Goal: Transaction & Acquisition: Purchase product/service

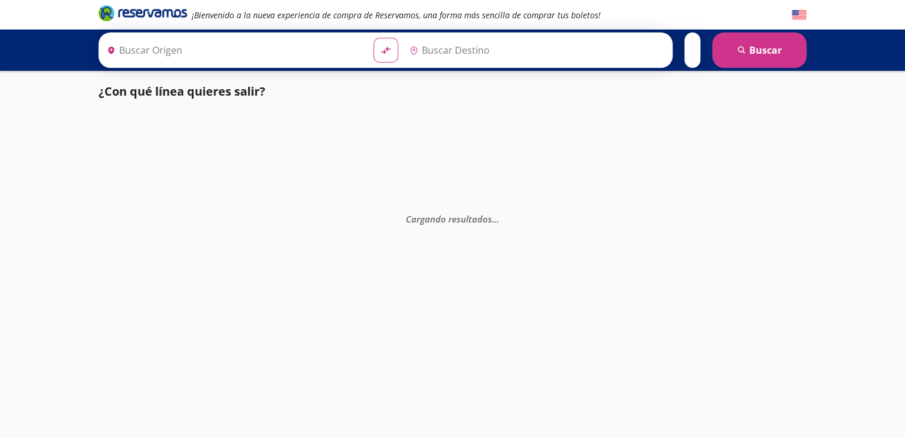
type input "[GEOGRAPHIC_DATA], [GEOGRAPHIC_DATA]"
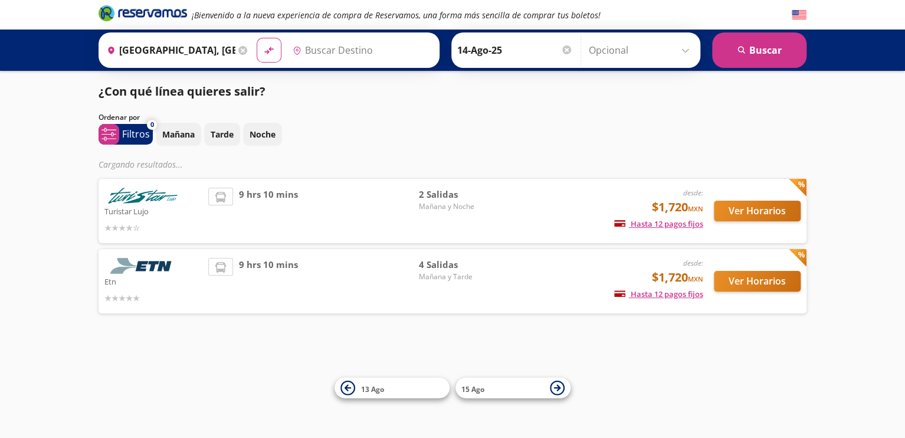
type input "[GEOGRAPHIC_DATA], [GEOGRAPHIC_DATA]"
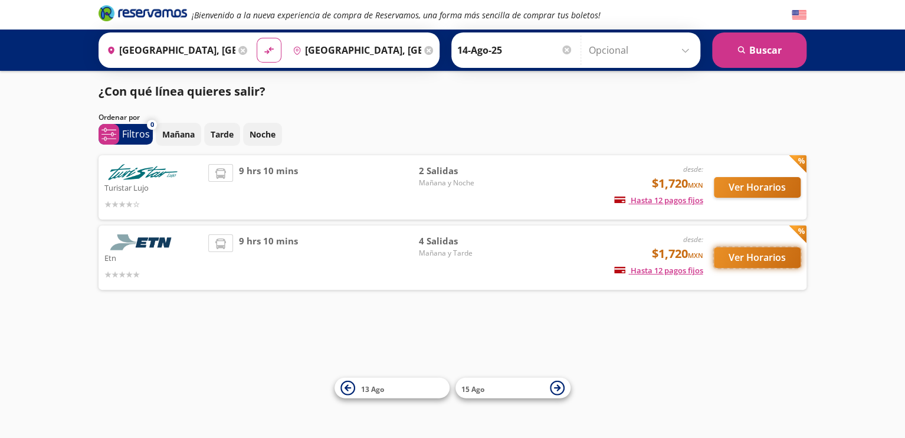
click at [761, 255] on button "Ver Horarios" at bounding box center [757, 257] width 87 height 21
click at [747, 182] on button "Ver Horarios" at bounding box center [757, 187] width 87 height 21
click at [742, 258] on button "Ver Horarios" at bounding box center [757, 257] width 87 height 21
click at [746, 256] on button "Ver Horarios" at bounding box center [757, 257] width 87 height 21
click at [736, 182] on button "Ver Horarios" at bounding box center [757, 187] width 87 height 21
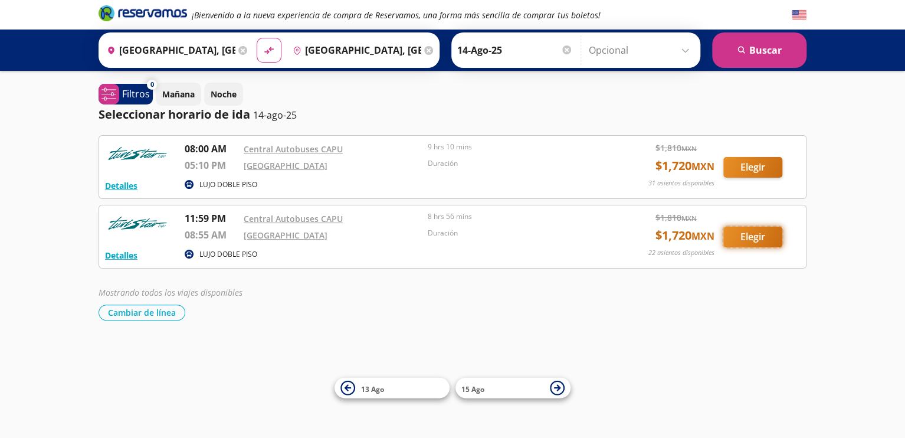
click at [762, 239] on button "Elegir" at bounding box center [752, 237] width 59 height 21
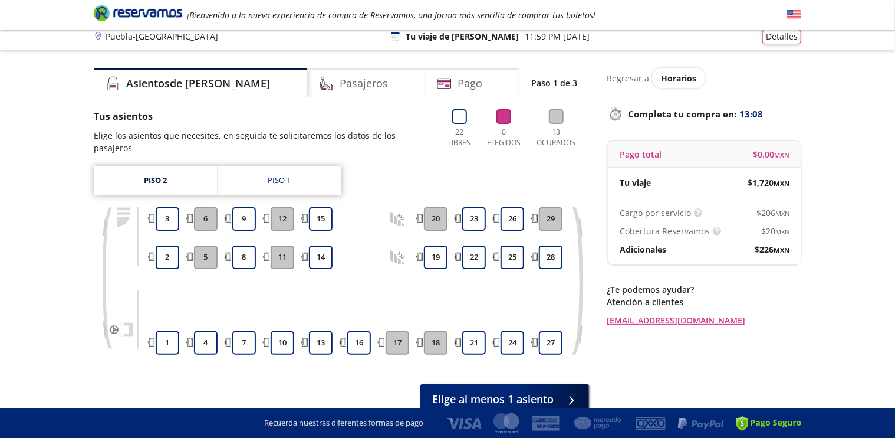
scroll to position [53, 0]
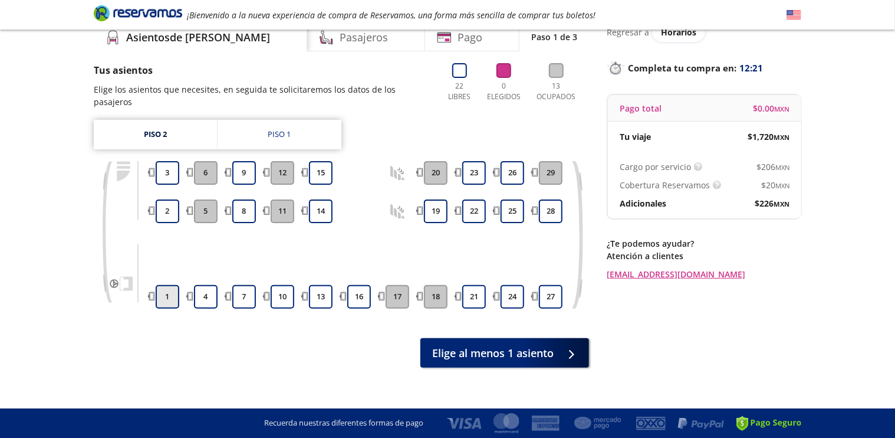
click at [169, 286] on button "1" at bounding box center [168, 297] width 24 height 24
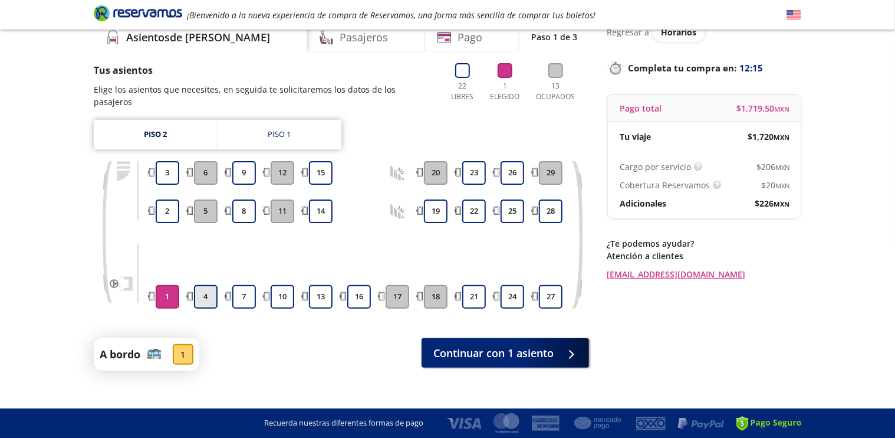
click at [205, 285] on button "4" at bounding box center [206, 297] width 24 height 24
click at [244, 286] on button "7" at bounding box center [244, 297] width 24 height 24
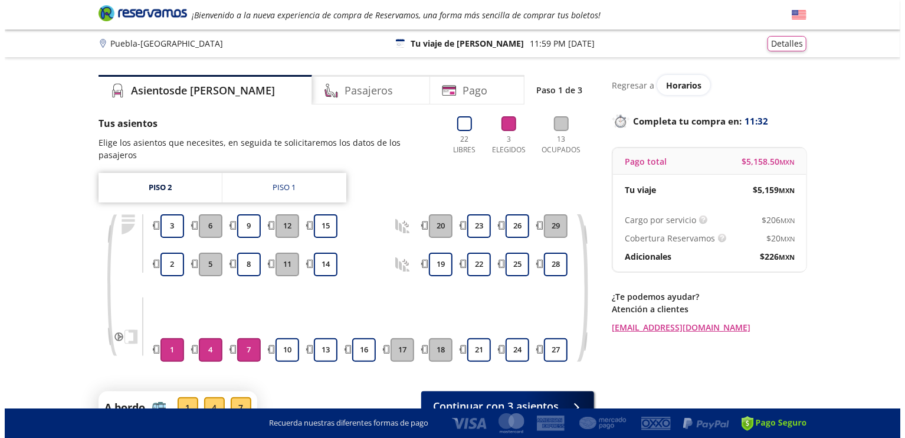
scroll to position [0, 0]
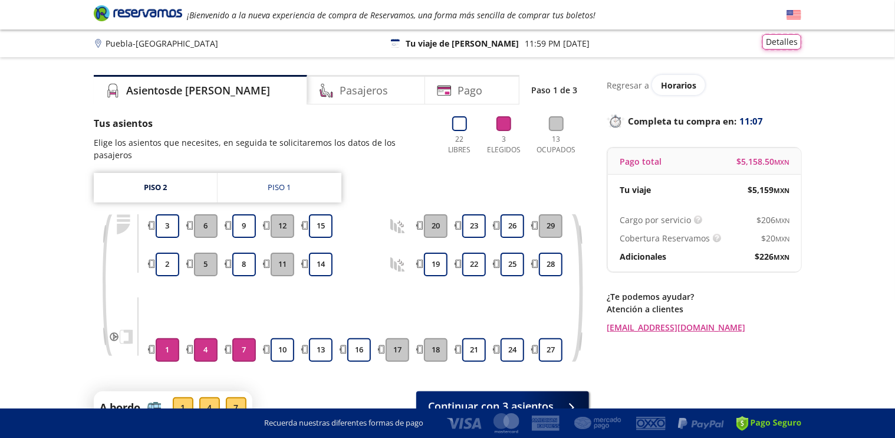
click at [793, 40] on button "Detalles" at bounding box center [782, 41] width 39 height 15
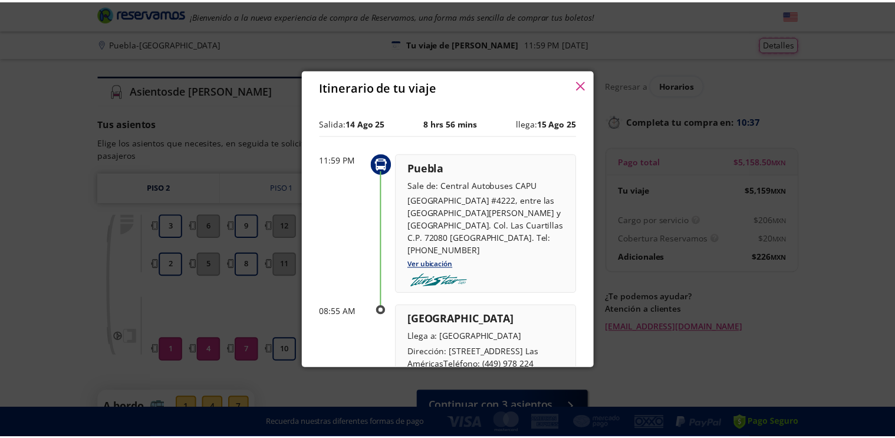
scroll to position [59, 0]
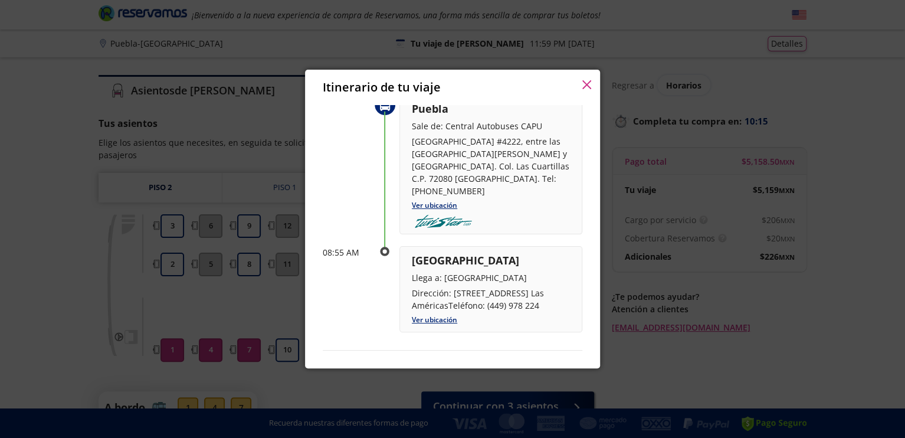
click at [583, 86] on icon "button" at bounding box center [586, 84] width 9 height 9
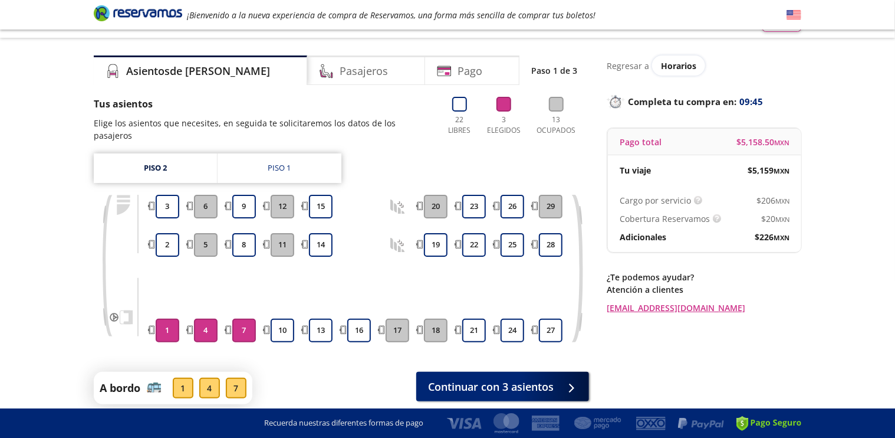
scroll to position [0, 0]
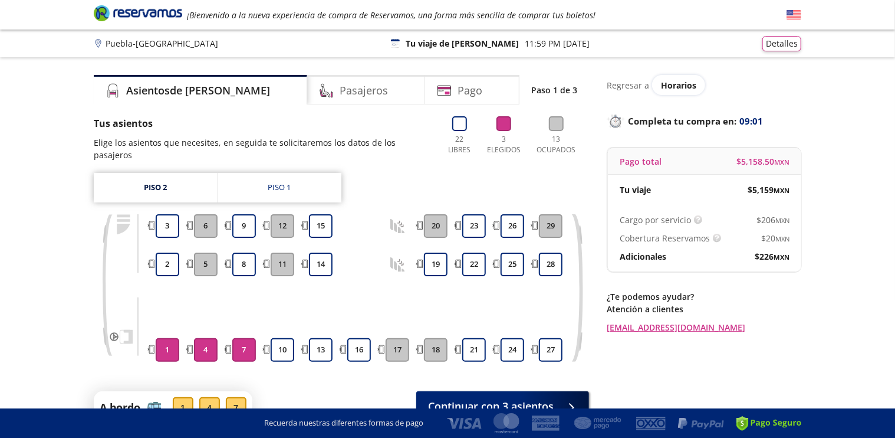
drag, startPoint x: 661, startPoint y: 232, endPoint x: 653, endPoint y: 231, distance: 7.8
drag, startPoint x: 653, startPoint y: 231, endPoint x: 648, endPoint y: 244, distance: 13.8
drag, startPoint x: 648, startPoint y: 244, endPoint x: 608, endPoint y: 380, distance: 141.9
drag, startPoint x: 608, startPoint y: 380, endPoint x: 864, endPoint y: 121, distance: 363.7
click at [864, 121] on div "Group 9 Created with Sketch. Elige tus asientos [GEOGRAPHIC_DATA] - [GEOGRAPHIC…" at bounding box center [447, 253] width 895 height 506
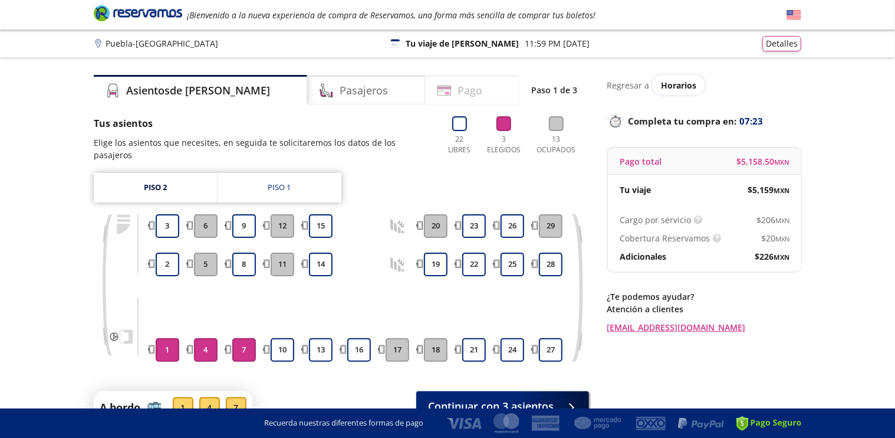
click at [458, 97] on h4 "Pago" at bounding box center [470, 91] width 25 height 16
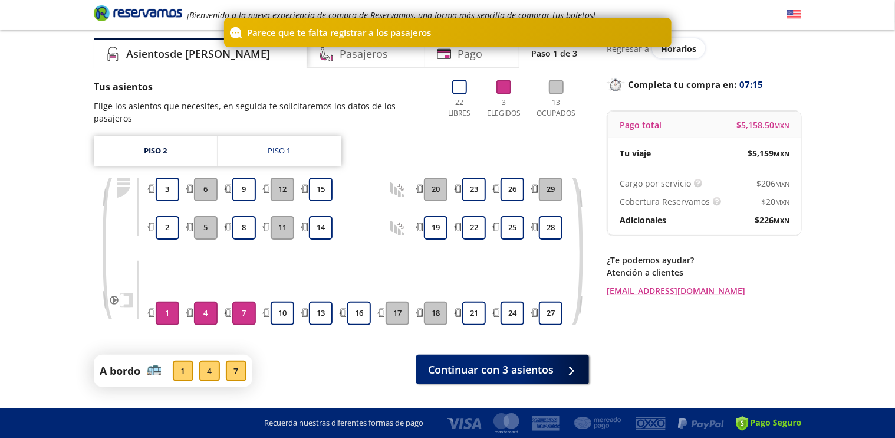
scroll to position [56, 0]
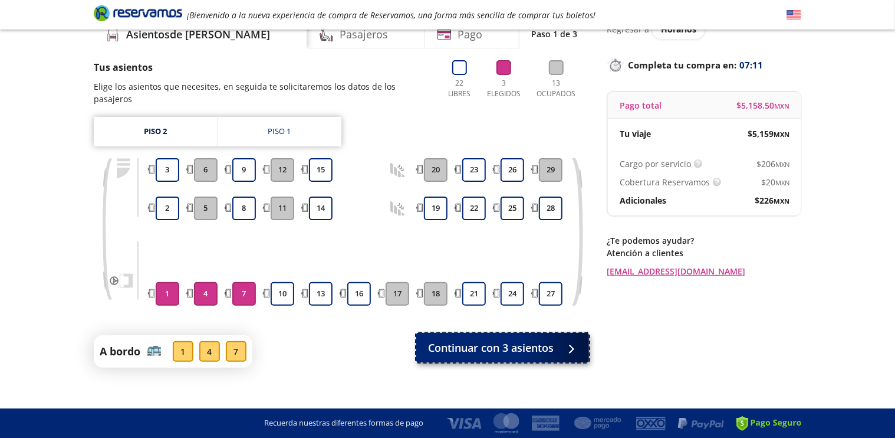
click at [577, 344] on icon at bounding box center [572, 348] width 9 height 9
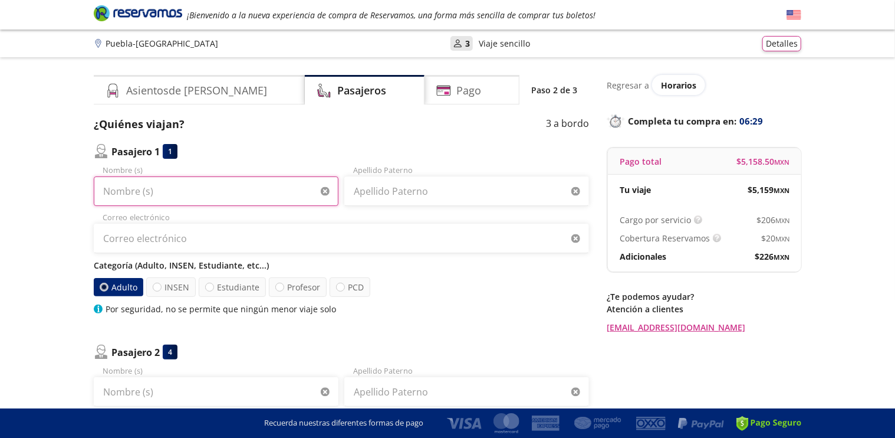
click at [159, 196] on input "Nombre (s)" at bounding box center [216, 190] width 245 height 29
type input "[PERSON_NAME]"
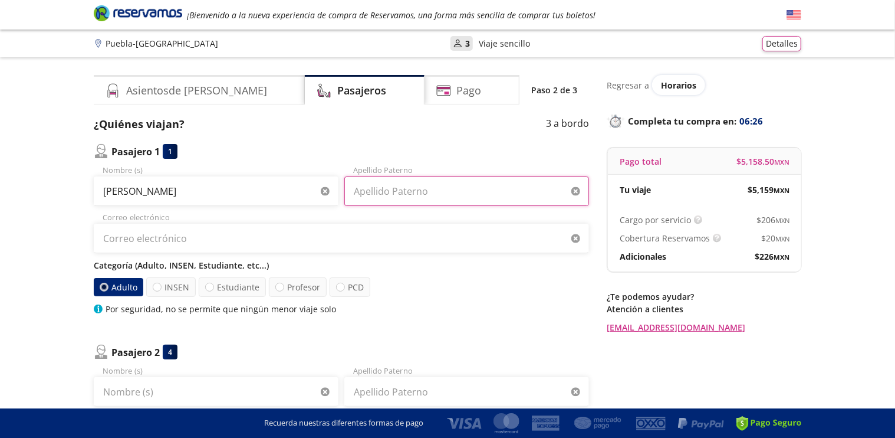
type input "[PERSON_NAME]"
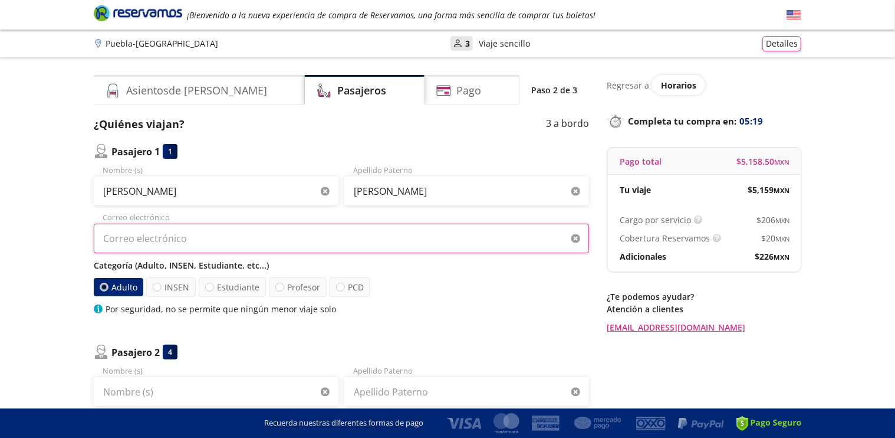
click at [114, 242] on input "Correo electrónico" at bounding box center [342, 238] width 496 height 29
type input "maryapariciogi"
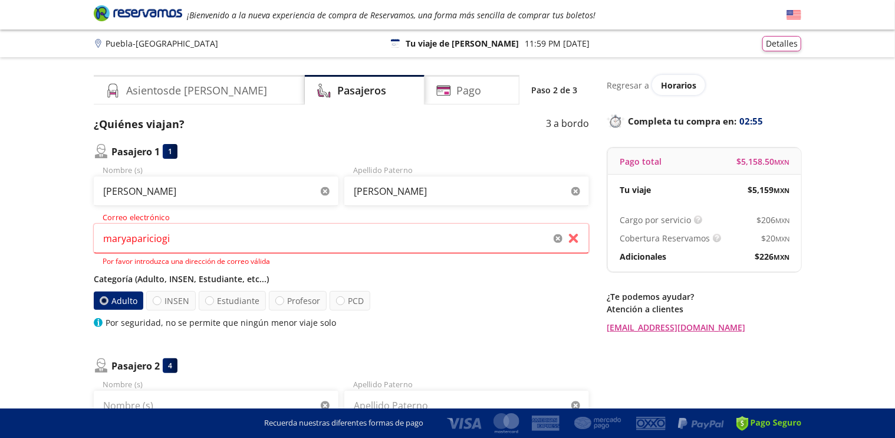
click at [158, 286] on div "Categoría (Adulto, INSEN, Estudiante, etc...) Adulto INSEN Estudiante Profesor …" at bounding box center [342, 301] width 496 height 56
click at [156, 303] on div at bounding box center [157, 300] width 9 height 9
click at [156, 303] on input "INSEN" at bounding box center [157, 301] width 8 height 8
radio input "true"
radio input "false"
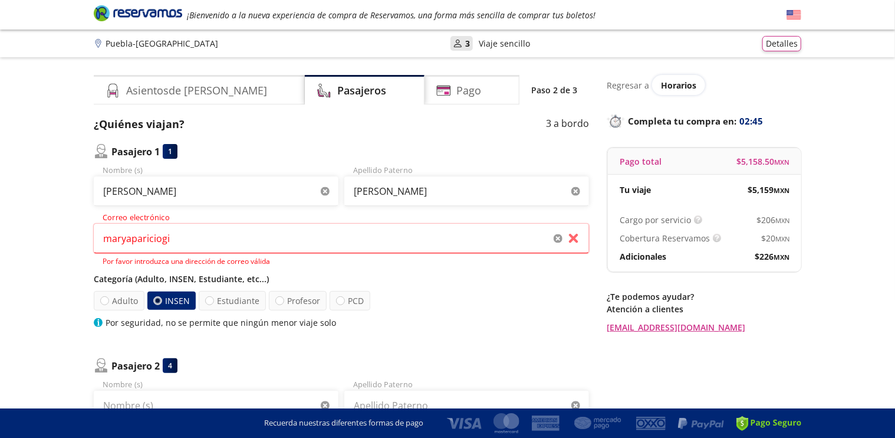
scroll to position [59, 0]
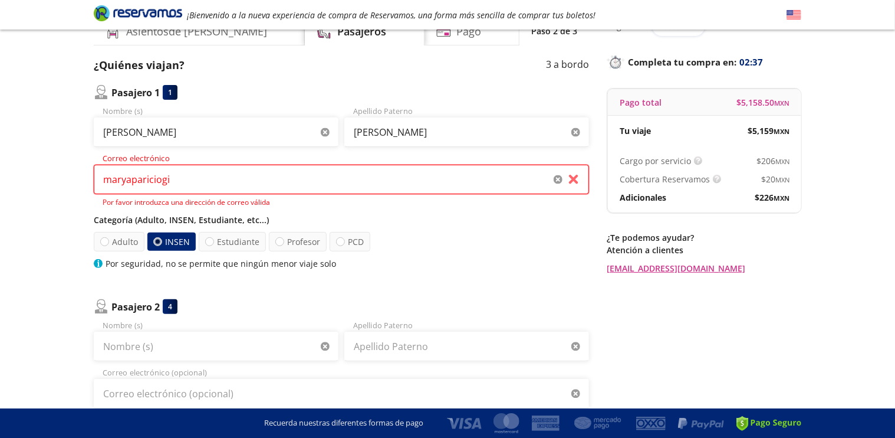
click at [172, 177] on input "maryapariciogi" at bounding box center [342, 179] width 496 height 29
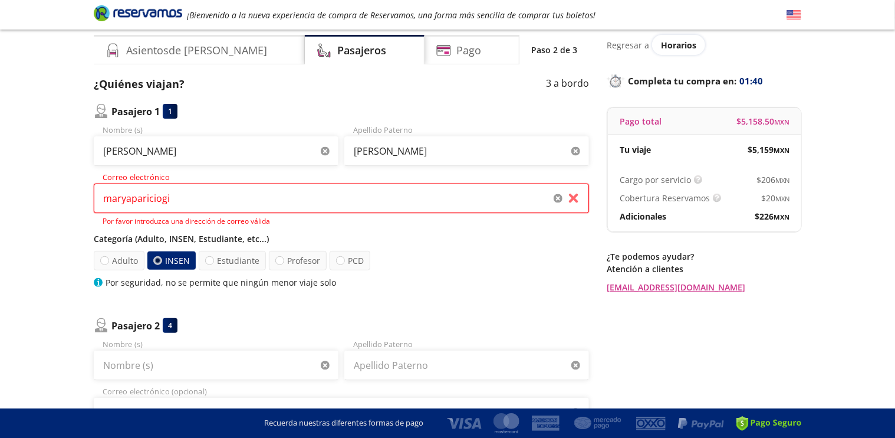
scroll to position [0, 0]
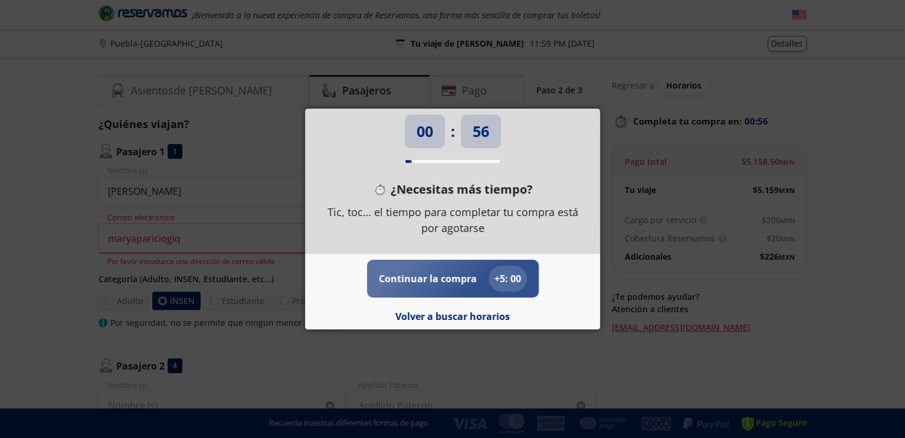
click at [452, 287] on div "Continuar la compra + 5 : 00" at bounding box center [453, 278] width 148 height 26
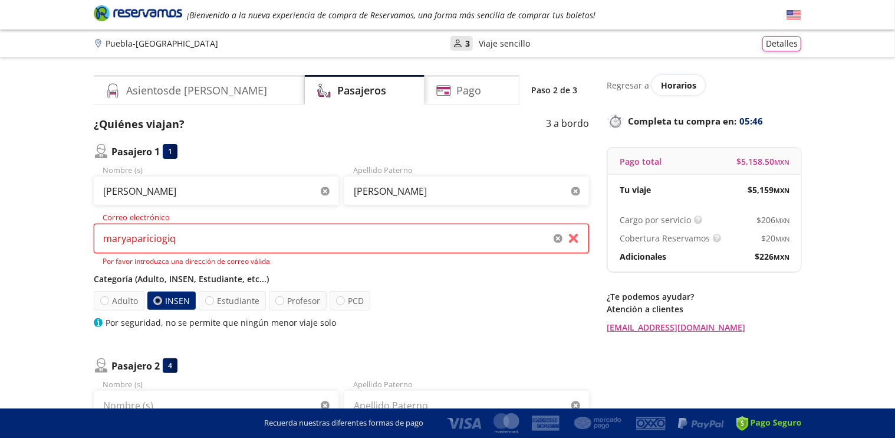
drag, startPoint x: 173, startPoint y: 239, endPoint x: 247, endPoint y: 243, distance: 73.3
click at [175, 239] on input "maryapariciogiq" at bounding box center [342, 238] width 496 height 29
click at [172, 238] on input "maryapariciogi" at bounding box center [342, 238] width 496 height 29
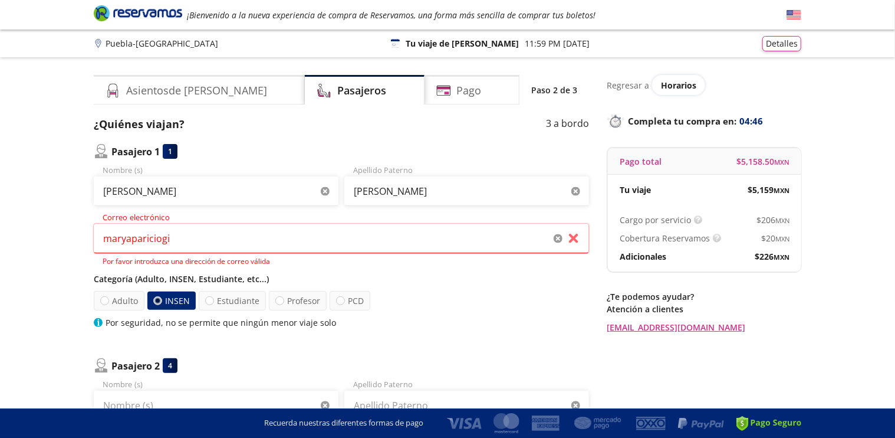
click at [405, 274] on p "Categoría (Adulto, INSEN, Estudiante, etc...)" at bounding box center [342, 279] width 496 height 12
click at [173, 234] on input "maryapariciogi" at bounding box center [342, 238] width 496 height 29
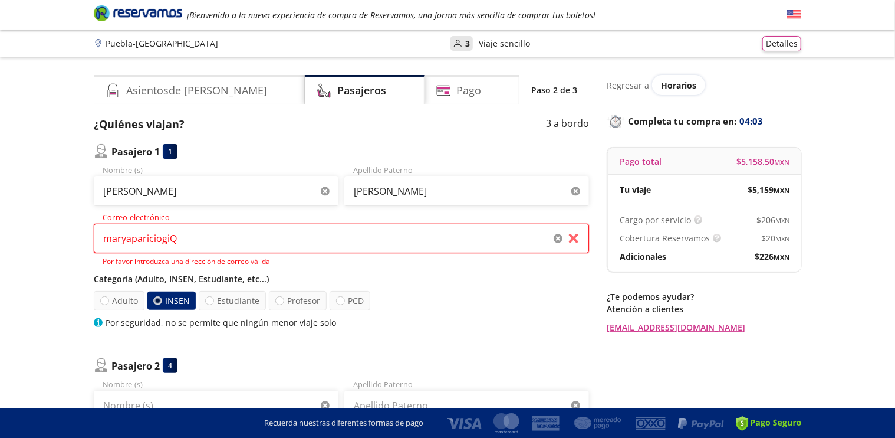
type input "maryapariciogi"
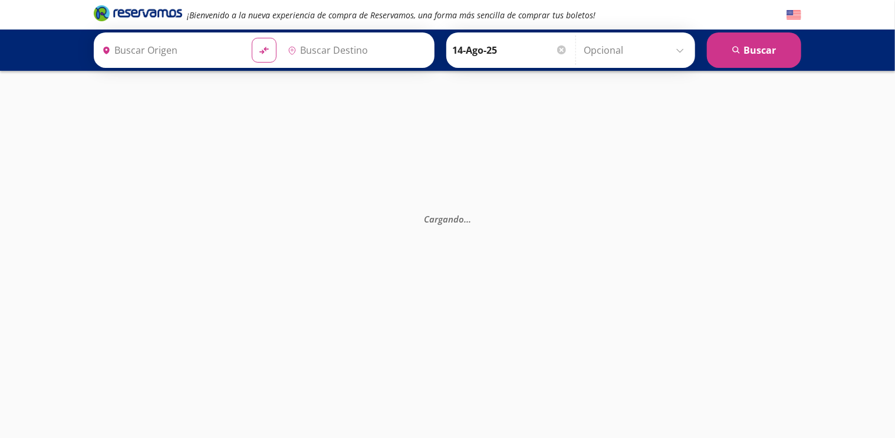
type input "[GEOGRAPHIC_DATA], [GEOGRAPHIC_DATA]"
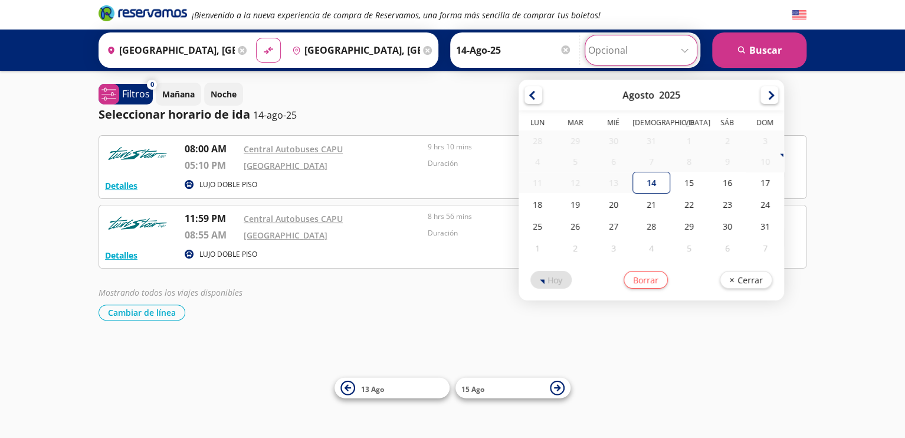
click at [688, 48] on input "Opcional" at bounding box center [641, 49] width 106 height 29
click at [390, 330] on div "¡Bienvenido a la nueva experiencia de compra de Reservamos, una forma más senci…" at bounding box center [452, 219] width 905 height 438
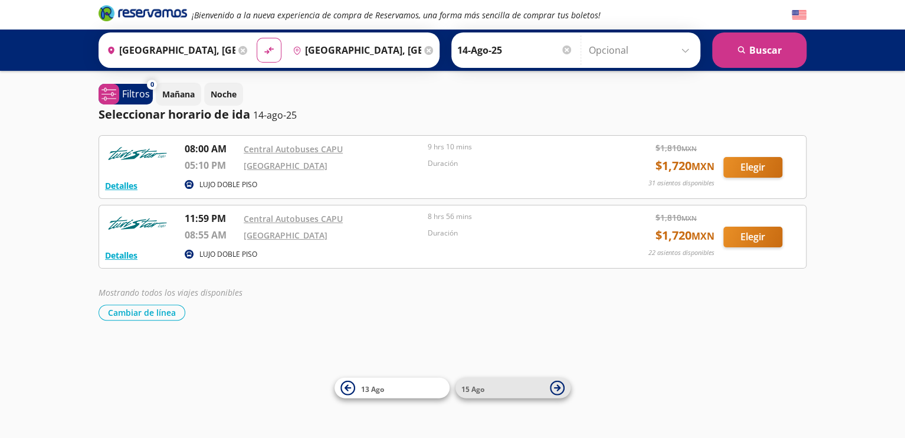
click at [562, 389] on icon at bounding box center [557, 387] width 15 height 15
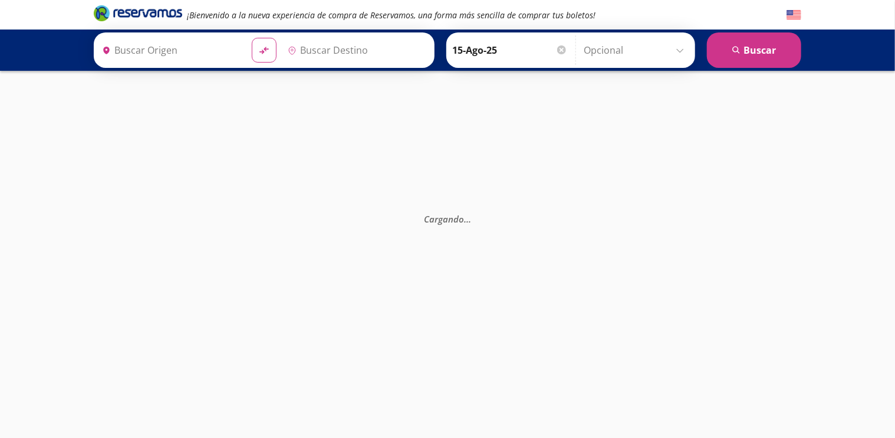
type input "[GEOGRAPHIC_DATA], [GEOGRAPHIC_DATA]"
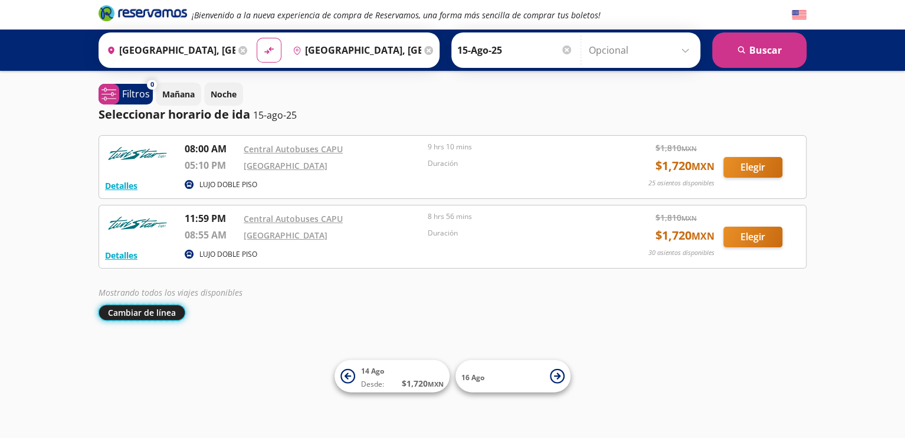
click at [138, 309] on button "Cambiar de línea" at bounding box center [142, 312] width 87 height 16
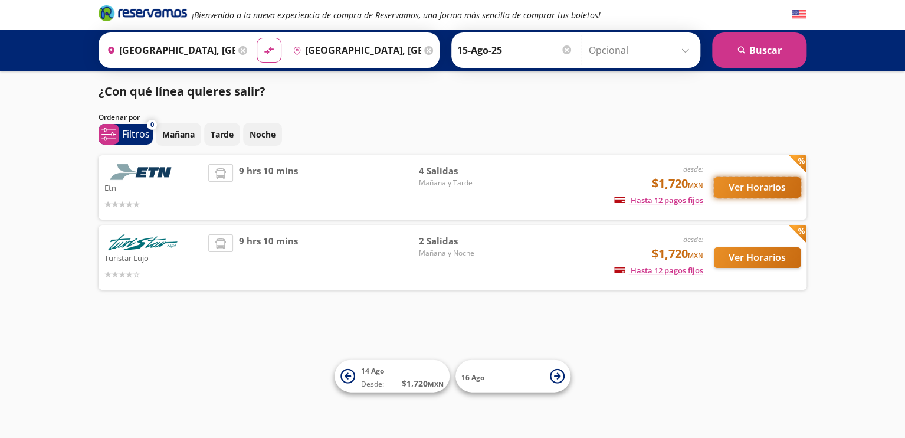
click at [743, 186] on button "Ver Horarios" at bounding box center [757, 187] width 87 height 21
click at [746, 186] on button "Ver Horarios" at bounding box center [757, 187] width 87 height 21
click at [756, 251] on button "Ver Horarios" at bounding box center [757, 257] width 87 height 21
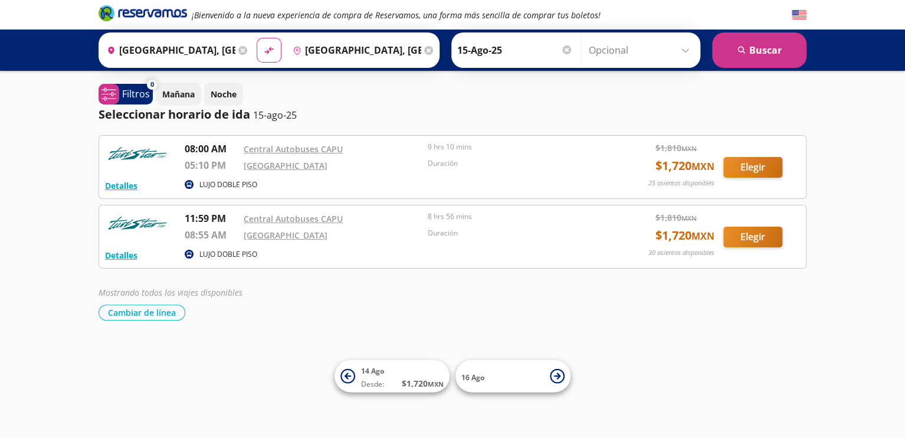
click at [445, 218] on p "8 hrs 56 mins" at bounding box center [517, 216] width 178 height 11
click at [115, 254] on button "Detalles" at bounding box center [121, 255] width 32 height 12
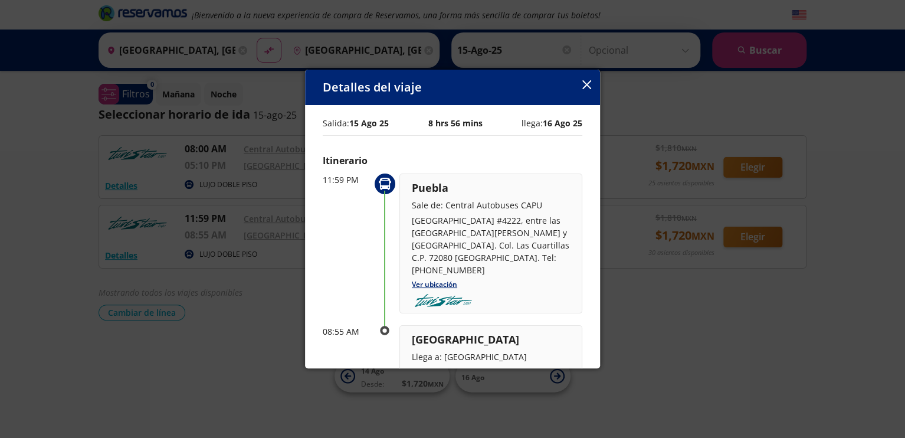
click at [585, 83] on icon "button" at bounding box center [586, 84] width 9 height 9
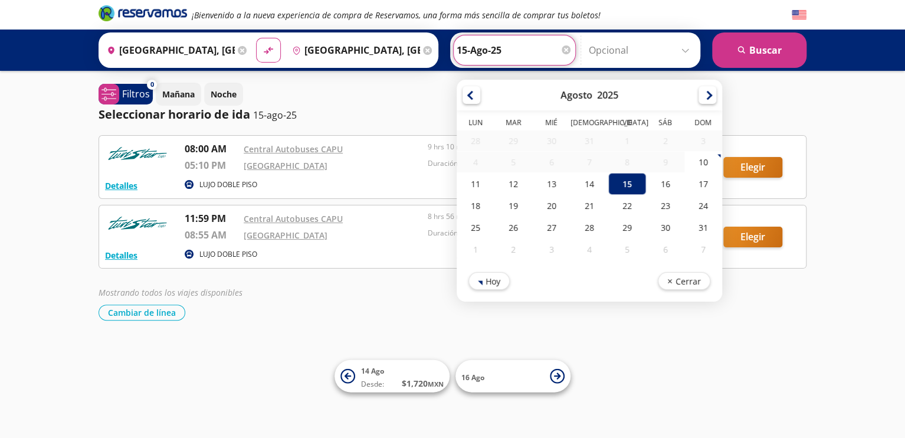
click at [464, 50] on input "15-Ago-25" at bounding box center [515, 49] width 116 height 29
click at [583, 189] on div "14" at bounding box center [589, 184] width 38 height 22
type input "14-Ago-25"
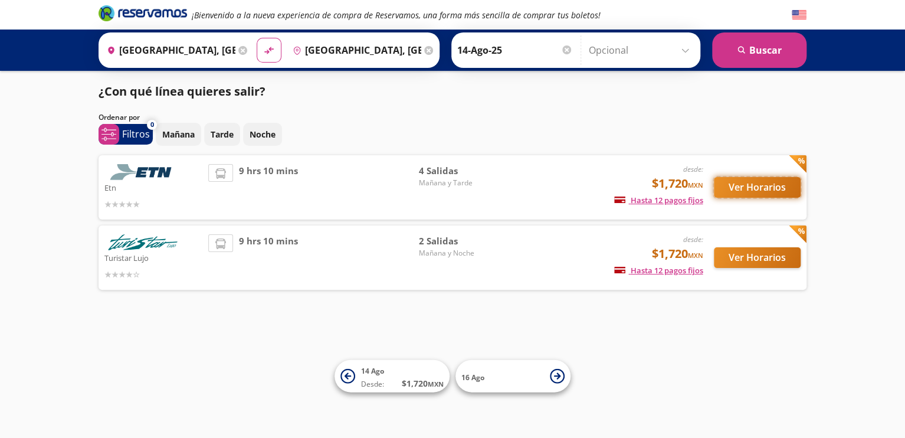
click at [755, 188] on button "Ver Horarios" at bounding box center [757, 187] width 87 height 21
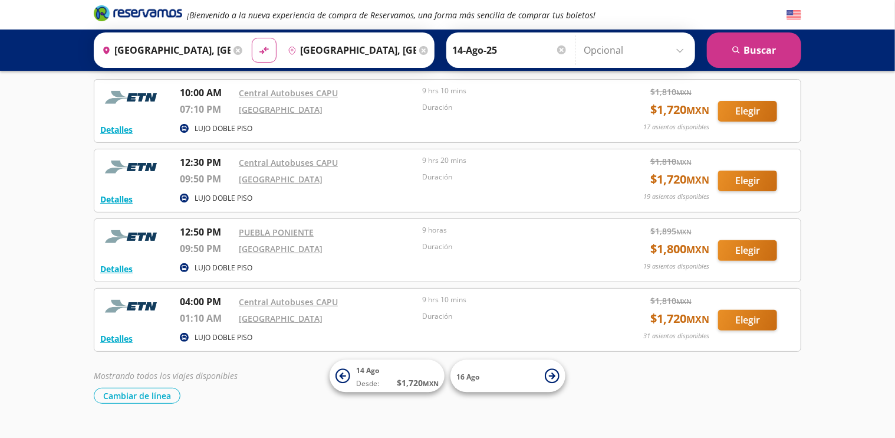
scroll to position [80, 0]
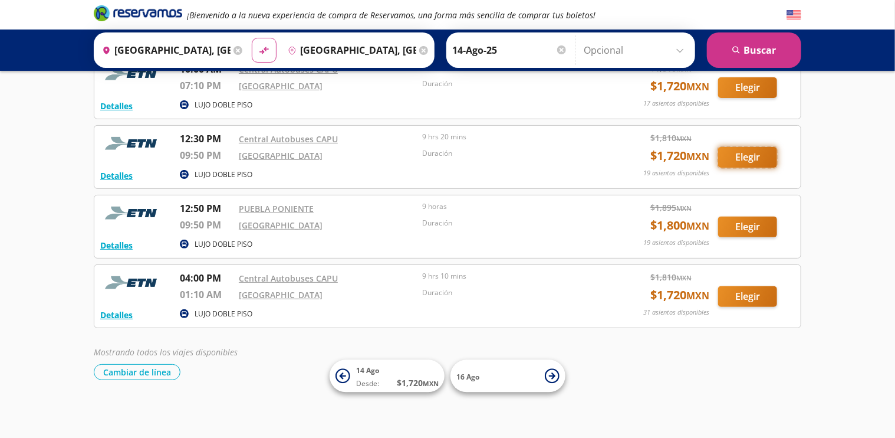
click at [742, 154] on button "Elegir" at bounding box center [747, 157] width 59 height 21
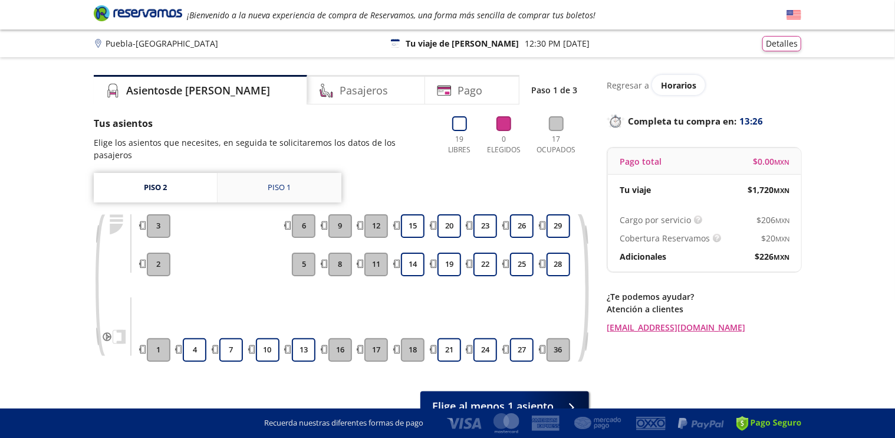
click at [279, 182] on div "Piso 1" at bounding box center [279, 188] width 23 height 12
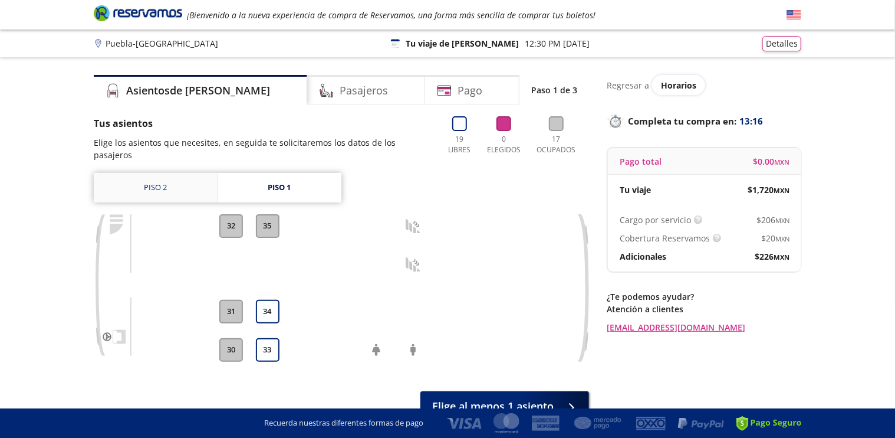
click at [155, 173] on link "Piso 2" at bounding box center [155, 187] width 123 height 29
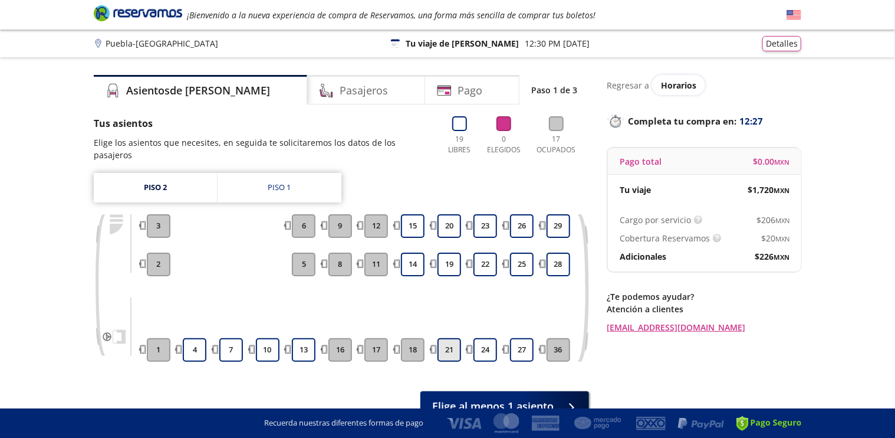
click at [447, 342] on button "21" at bounding box center [450, 350] width 24 height 24
click at [488, 338] on button "24" at bounding box center [486, 350] width 24 height 24
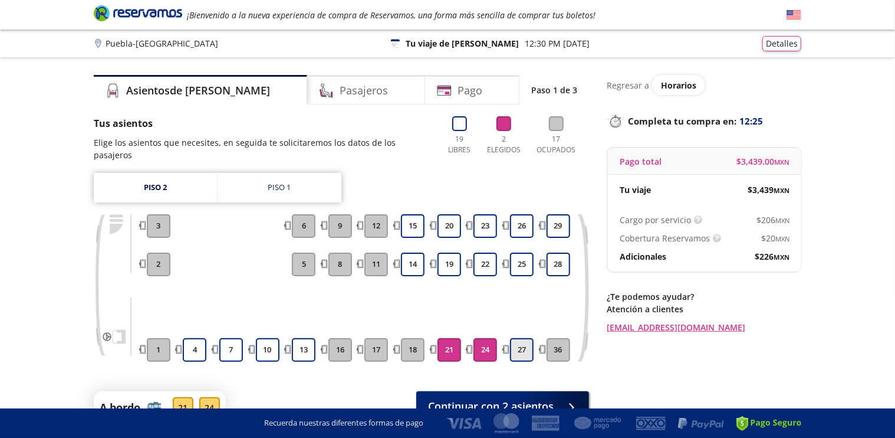
click at [526, 343] on button "27" at bounding box center [522, 350] width 24 height 24
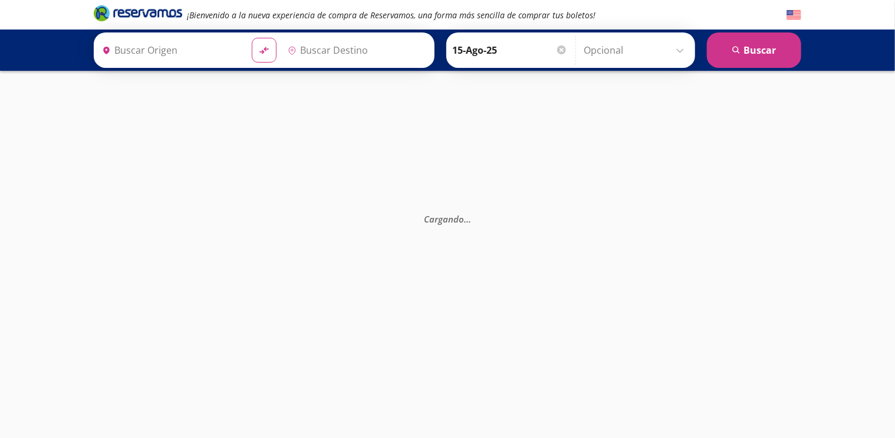
type input "[GEOGRAPHIC_DATA], [GEOGRAPHIC_DATA]"
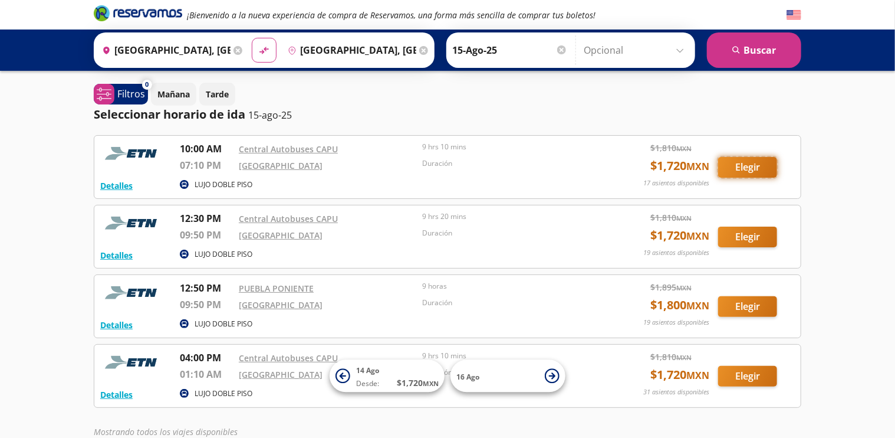
click at [740, 163] on button "Elegir" at bounding box center [747, 167] width 59 height 21
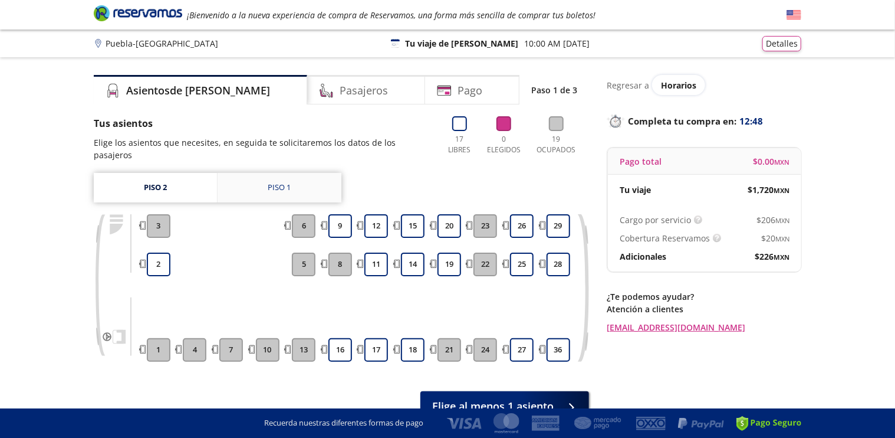
click at [278, 182] on div "Piso 1" at bounding box center [279, 188] width 23 height 12
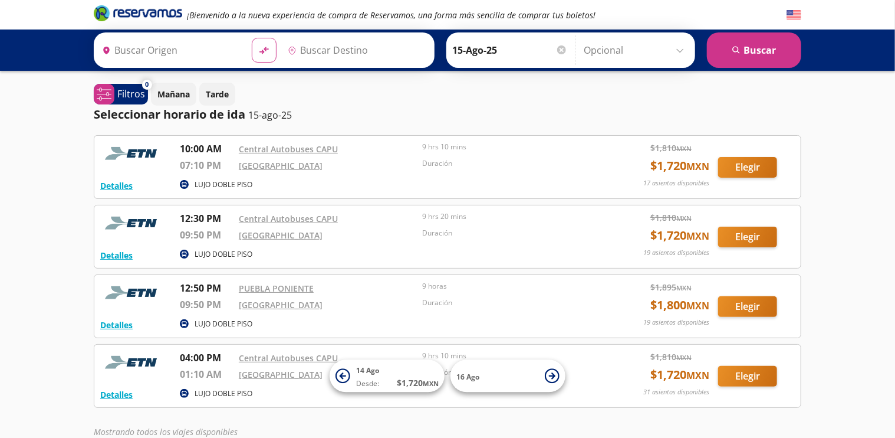
type input "[GEOGRAPHIC_DATA], [GEOGRAPHIC_DATA]"
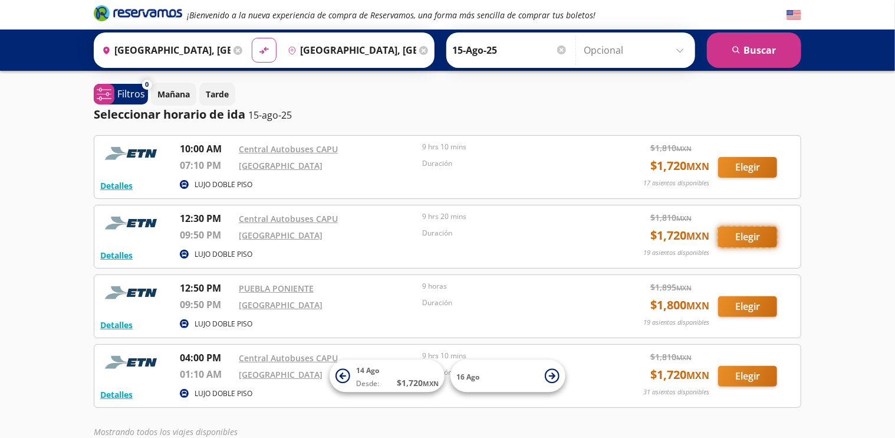
click at [750, 229] on button "Elegir" at bounding box center [747, 237] width 59 height 21
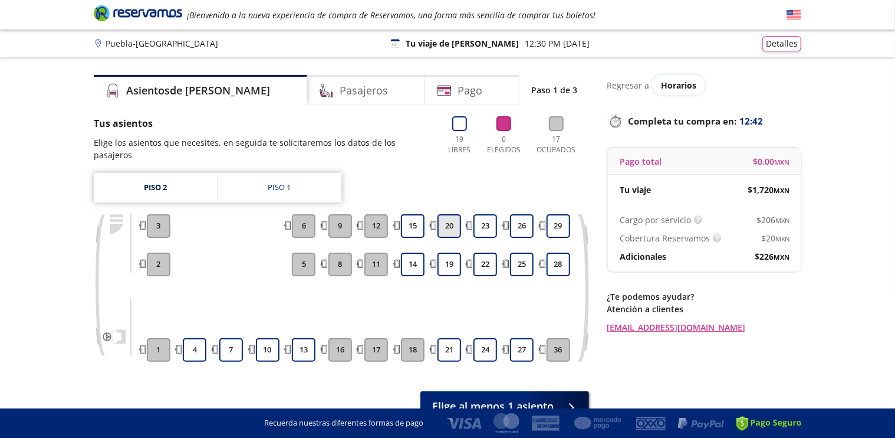
click at [451, 219] on button "20" at bounding box center [450, 226] width 24 height 24
click at [448, 255] on button "19" at bounding box center [450, 264] width 24 height 24
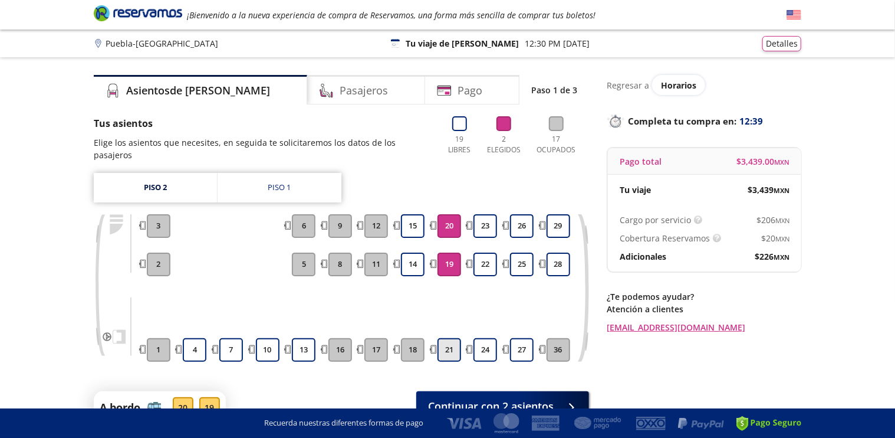
click at [448, 342] on button "21" at bounding box center [450, 350] width 24 height 24
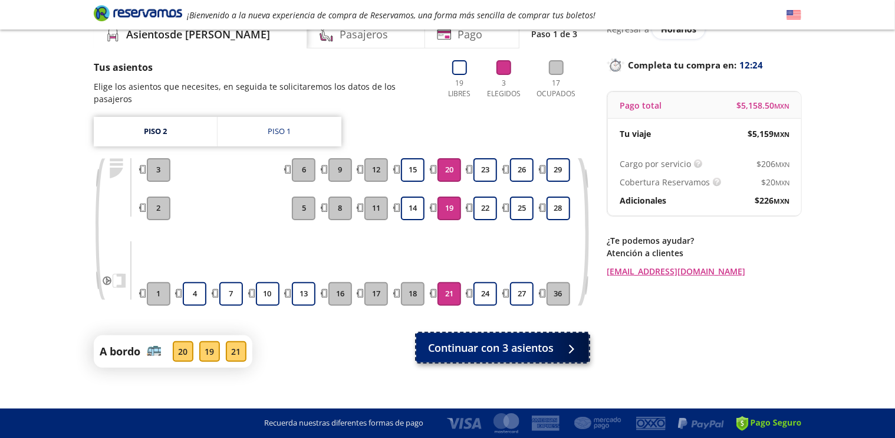
click at [576, 344] on icon at bounding box center [571, 348] width 9 height 9
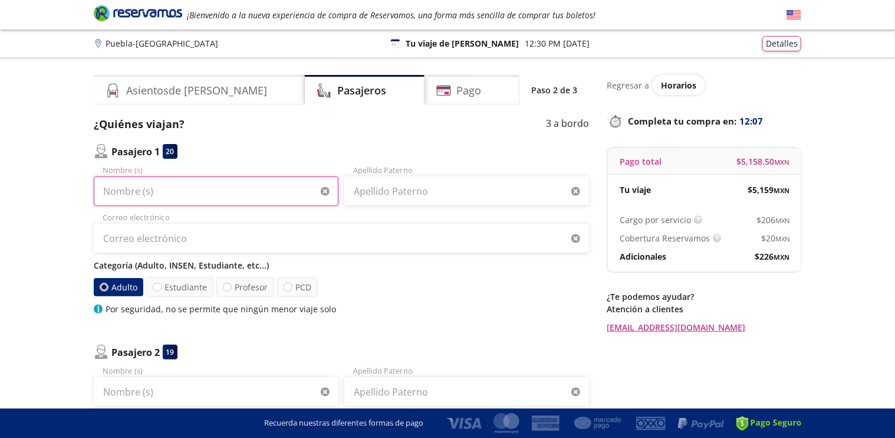
click at [147, 194] on input "Nombre (s)" at bounding box center [216, 190] width 245 height 29
type input "[PERSON_NAME]"
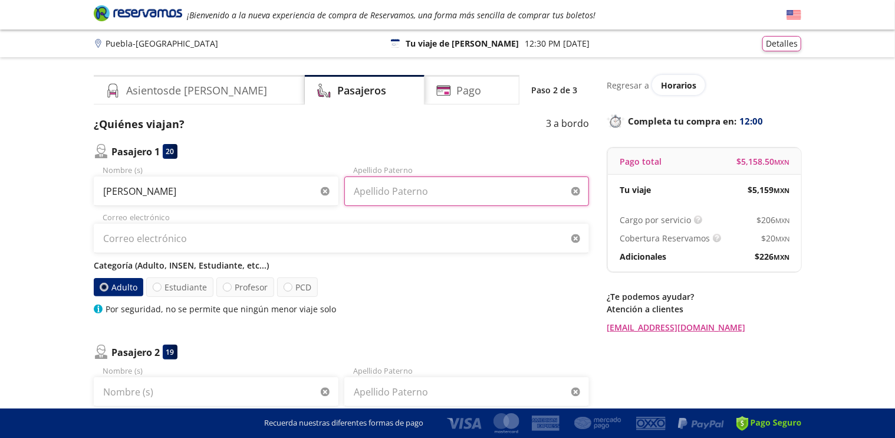
type input "[PERSON_NAME]"
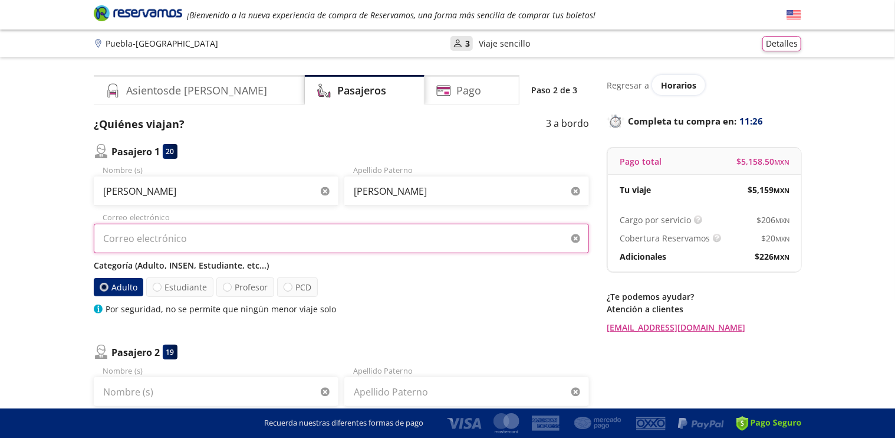
click at [209, 241] on input "Correo electrónico" at bounding box center [342, 238] width 496 height 29
type input "maryapariciogi"
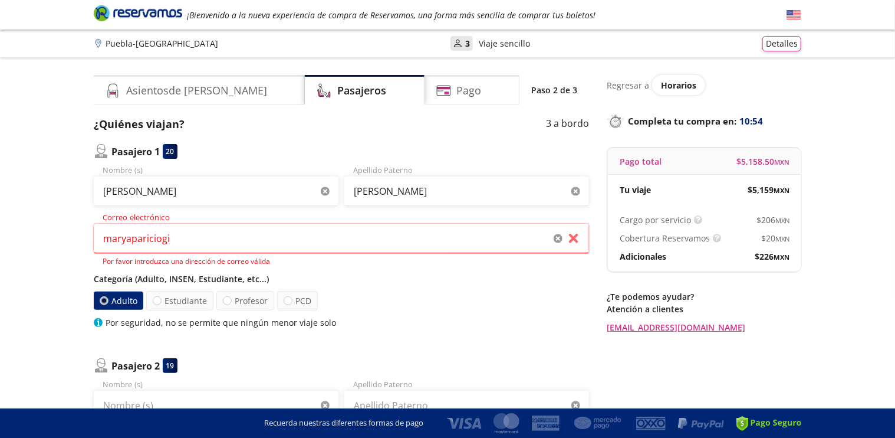
click at [768, 163] on div "$ 5,158.50 MXN" at bounding box center [763, 161] width 53 height 14
click at [368, 332] on div "Pasajero 1 20 [PERSON_NAME] Nombre (s) [PERSON_NAME] Paterno maryapariciogi Por…" at bounding box center [342, 418] width 496 height 549
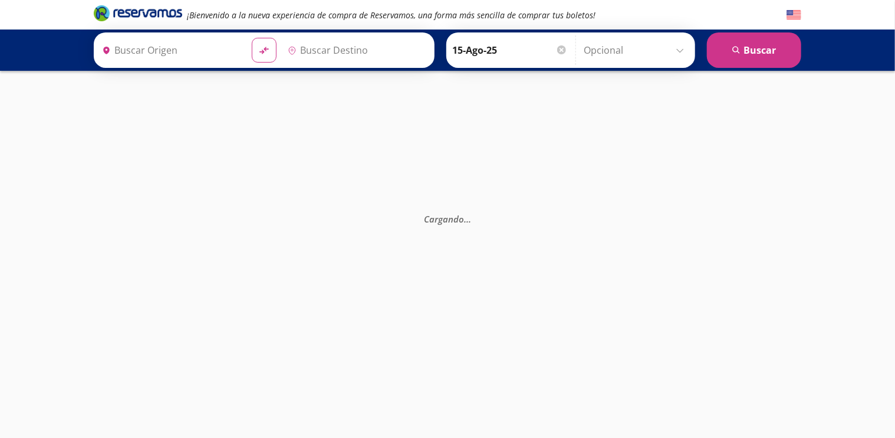
type input "[GEOGRAPHIC_DATA], [GEOGRAPHIC_DATA]"
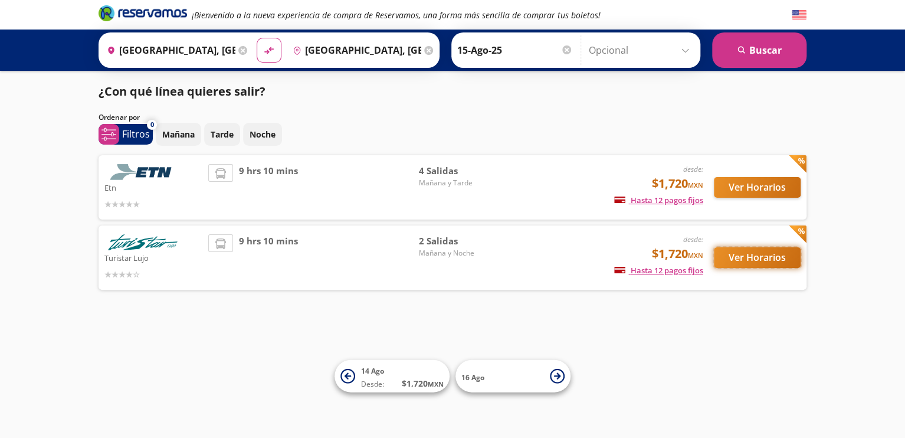
click at [779, 255] on button "Ver Horarios" at bounding box center [757, 257] width 87 height 21
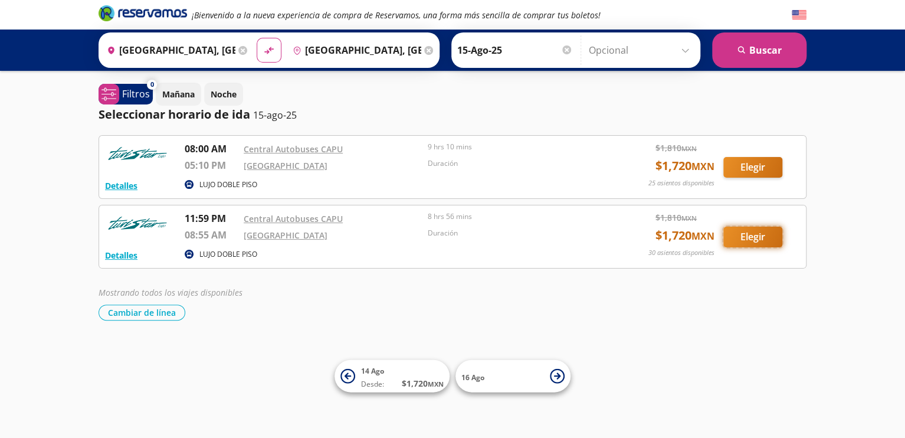
click at [755, 231] on button "Elegir" at bounding box center [752, 237] width 59 height 21
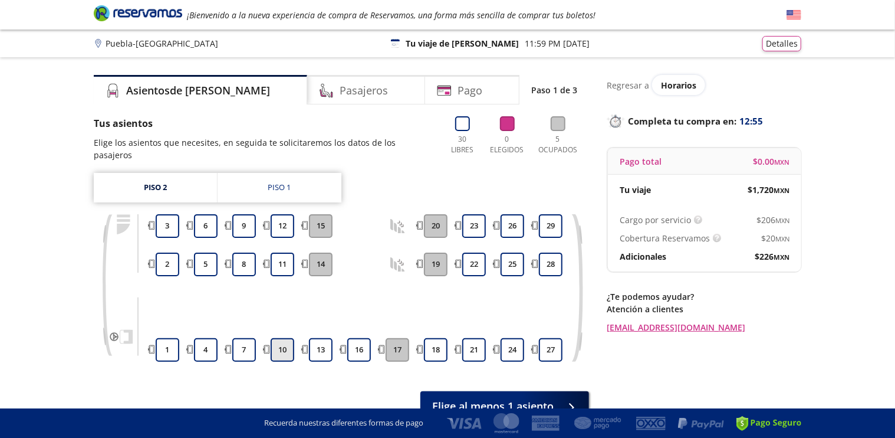
click at [281, 339] on button "10" at bounding box center [283, 350] width 24 height 24
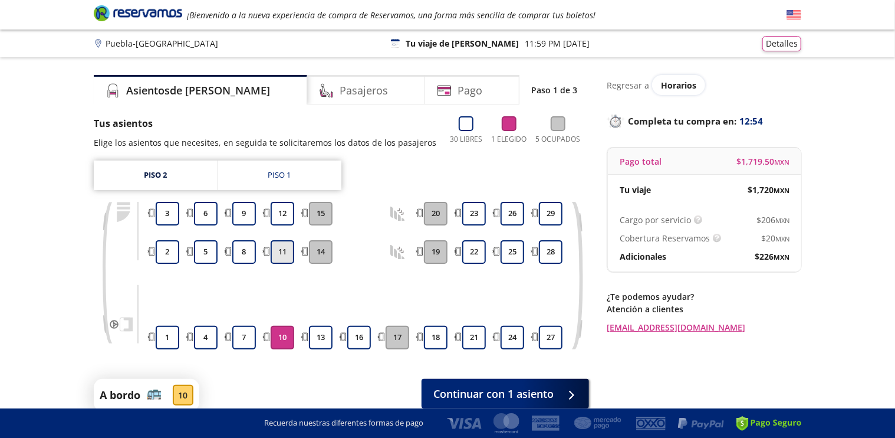
click at [282, 255] on button "11" at bounding box center [283, 252] width 24 height 24
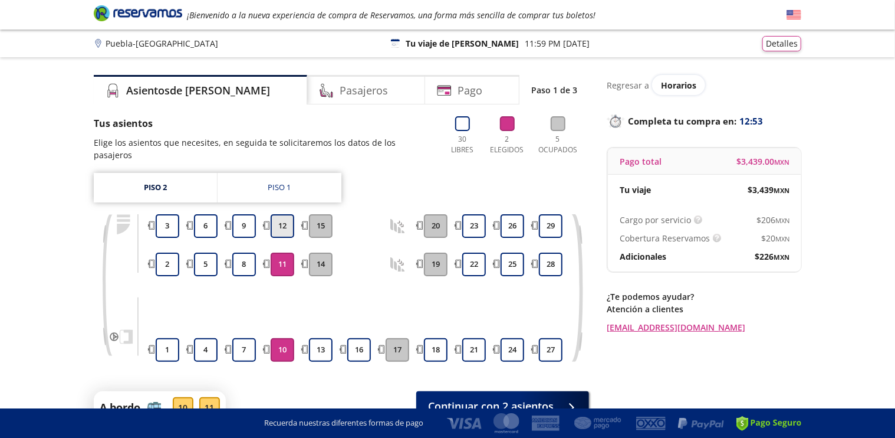
click at [279, 216] on button "12" at bounding box center [283, 226] width 24 height 24
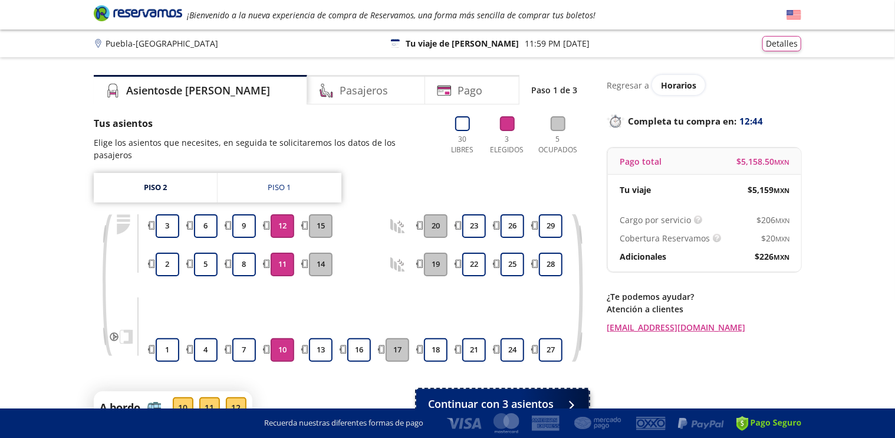
click at [570, 403] on div at bounding box center [570, 403] width 0 height 0
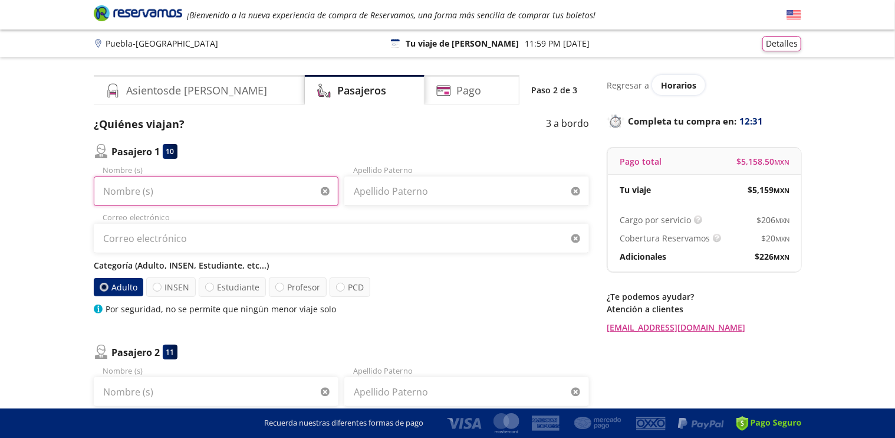
click at [172, 185] on input "Nombre (s)" at bounding box center [216, 190] width 245 height 29
type input "[PERSON_NAME]"
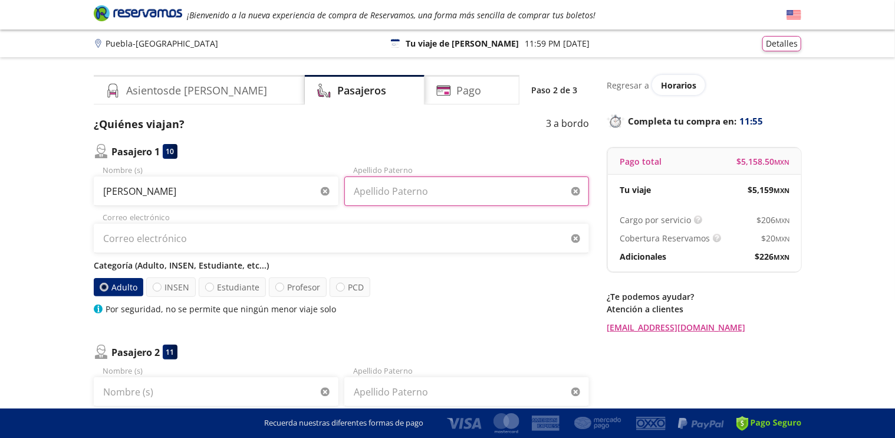
type input "[PERSON_NAME]"
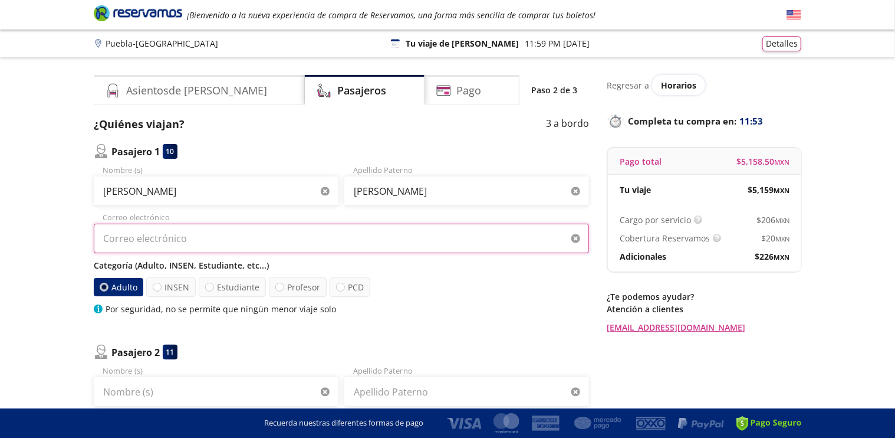
click at [179, 245] on input "Correo electrónico" at bounding box center [342, 238] width 496 height 29
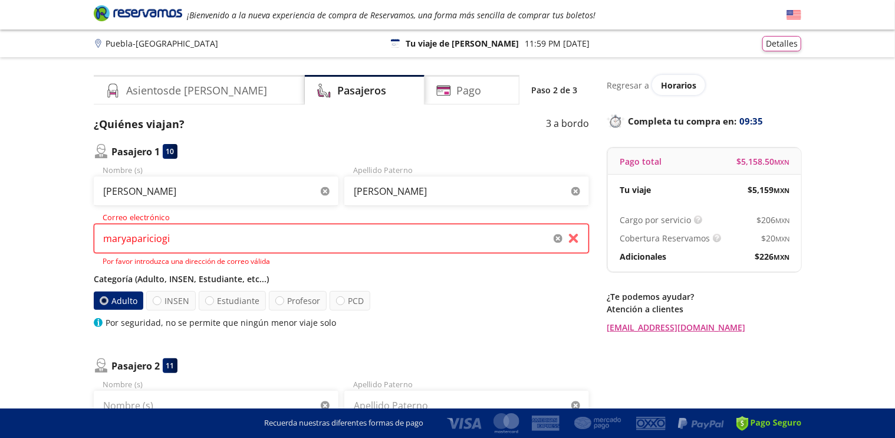
click at [185, 237] on input "maryapariciogi" at bounding box center [342, 238] width 496 height 29
click at [172, 240] on input "maryapariciogi" at bounding box center [342, 238] width 496 height 29
type input "m"
type input "M"
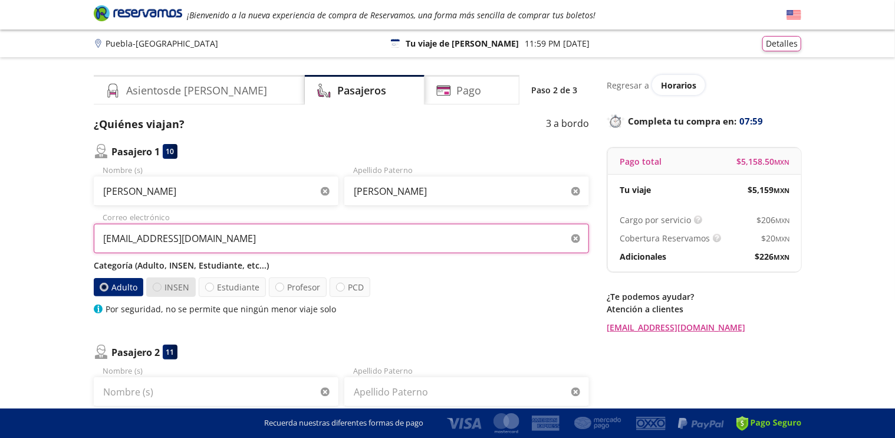
type input "[EMAIL_ADDRESS][DOMAIN_NAME]"
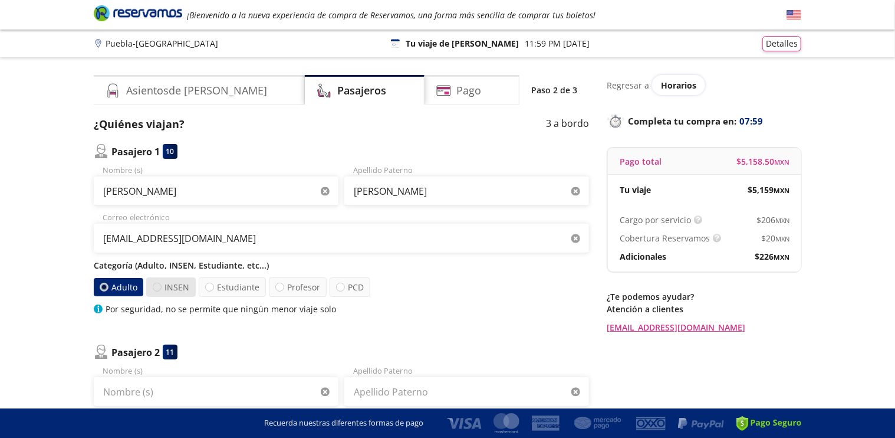
click at [155, 290] on div at bounding box center [157, 287] width 9 height 9
click at [155, 290] on input "INSEN" at bounding box center [157, 287] width 8 height 8
radio input "true"
radio input "false"
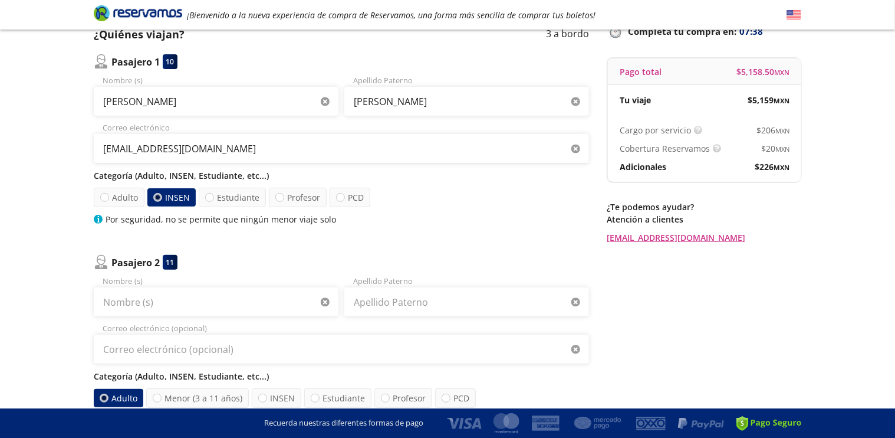
scroll to position [118, 0]
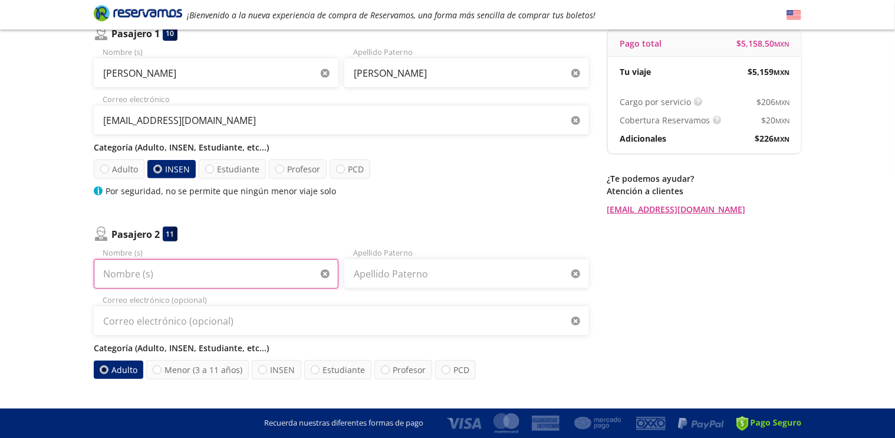
click at [169, 278] on input "Nombre (s)" at bounding box center [216, 273] width 245 height 29
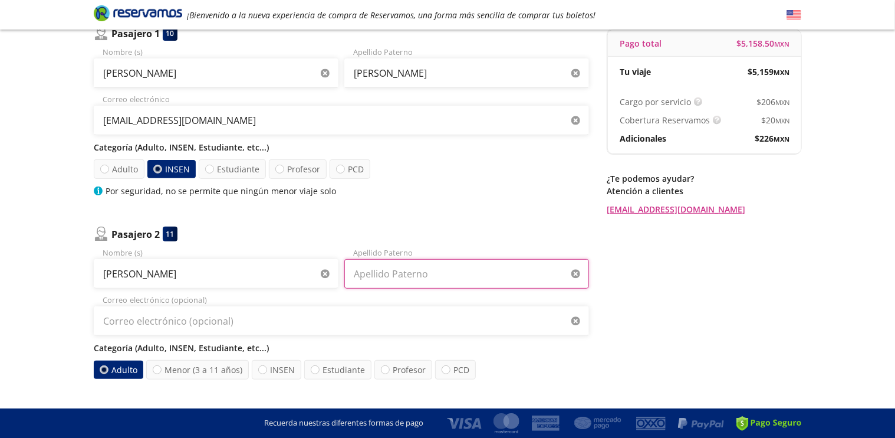
click at [519, 274] on input "Apellido Paterno" at bounding box center [466, 273] width 245 height 29
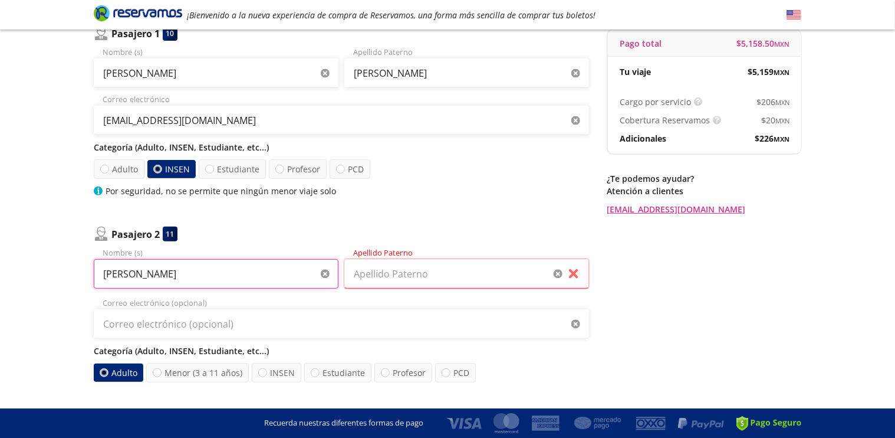
click at [136, 282] on input "[PERSON_NAME]" at bounding box center [216, 273] width 245 height 29
type input "[PERSON_NAME]"
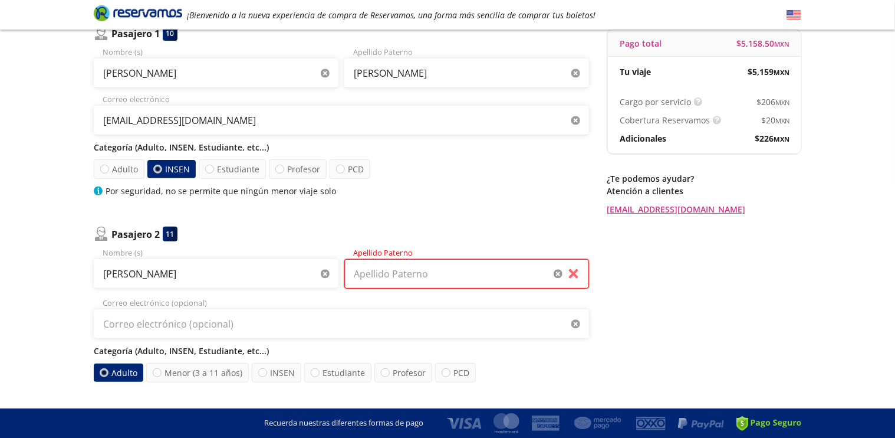
click at [366, 284] on input "Apellido Paterno" at bounding box center [466, 273] width 245 height 29
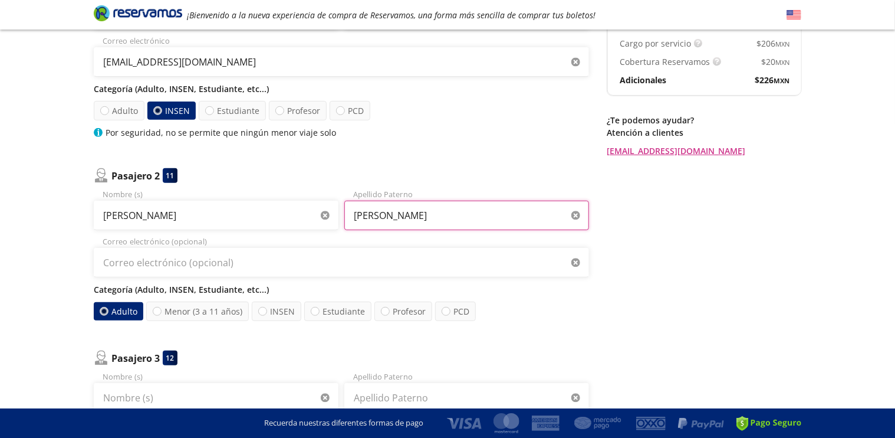
scroll to position [177, 0]
type input "[PERSON_NAME]"
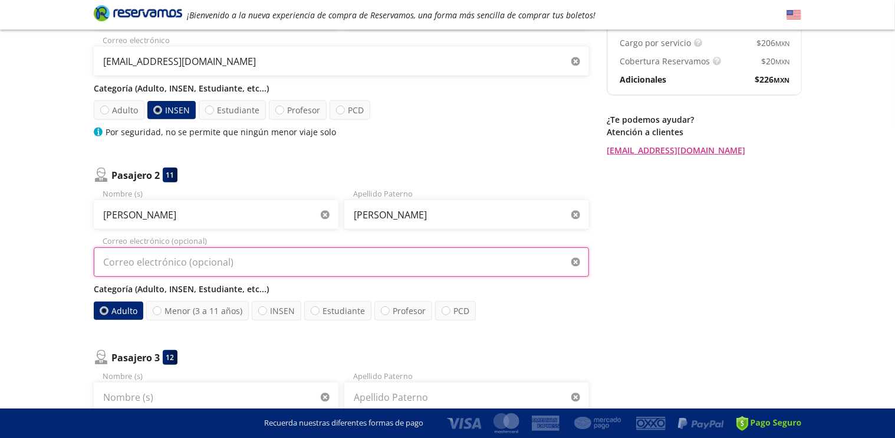
click at [235, 261] on input "Correo electrónico (opcional)" at bounding box center [342, 261] width 496 height 29
type input "[EMAIL_ADDRESS][DOMAIN_NAME]"
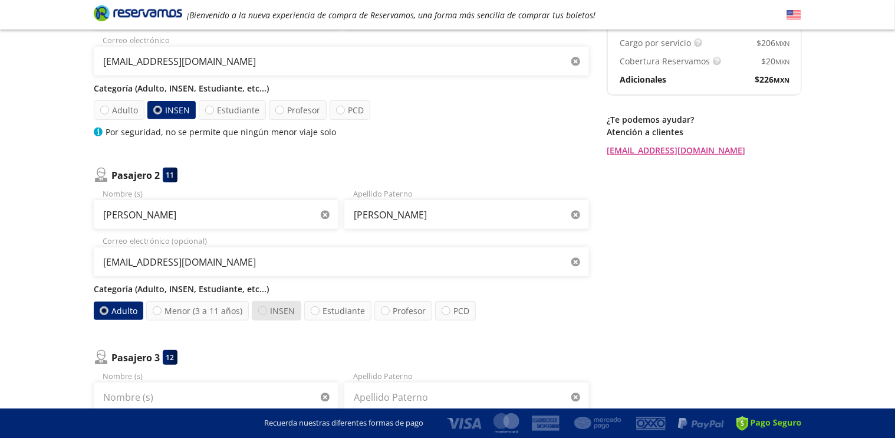
click at [259, 310] on div at bounding box center [262, 310] width 9 height 9
click at [259, 310] on input "INSEN" at bounding box center [263, 311] width 8 height 8
radio input "true"
radio input "false"
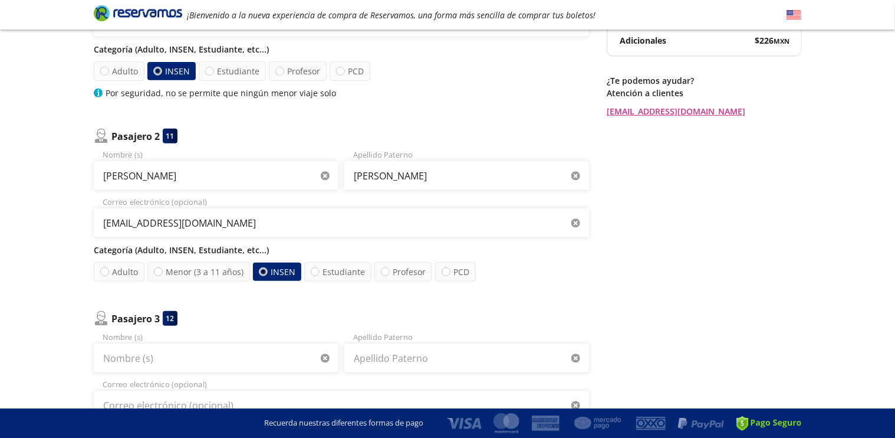
scroll to position [236, 0]
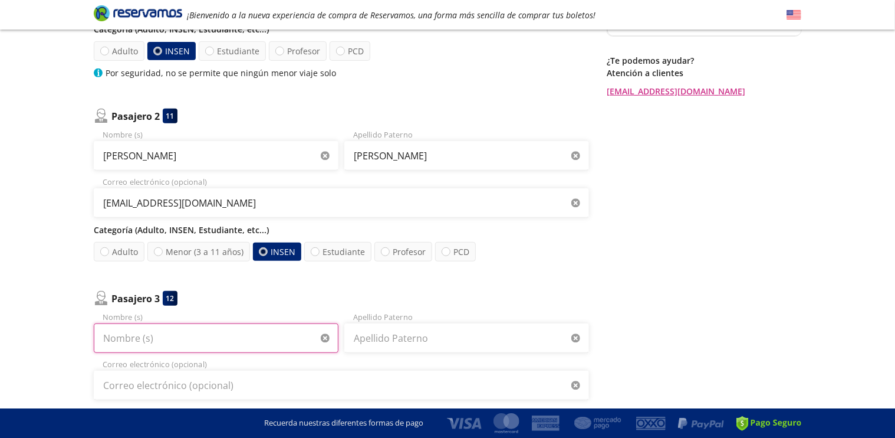
click at [184, 336] on input "Nombre (s)" at bounding box center [216, 337] width 245 height 29
type input "[PERSON_NAME]"
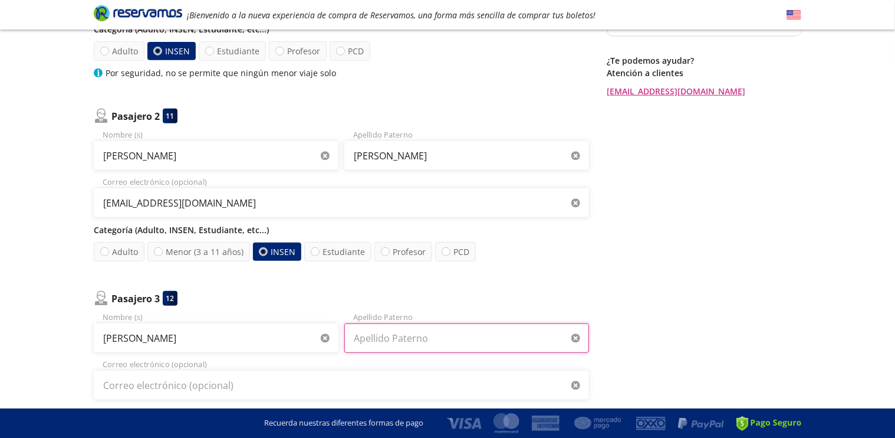
drag, startPoint x: 368, startPoint y: 336, endPoint x: 475, endPoint y: 326, distance: 107.8
click at [370, 336] on input "Apellido Paterno" at bounding box center [466, 337] width 245 height 29
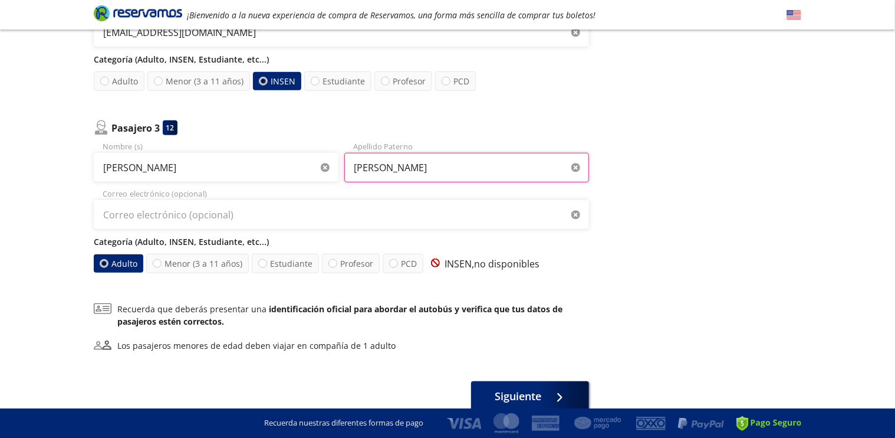
scroll to position [413, 0]
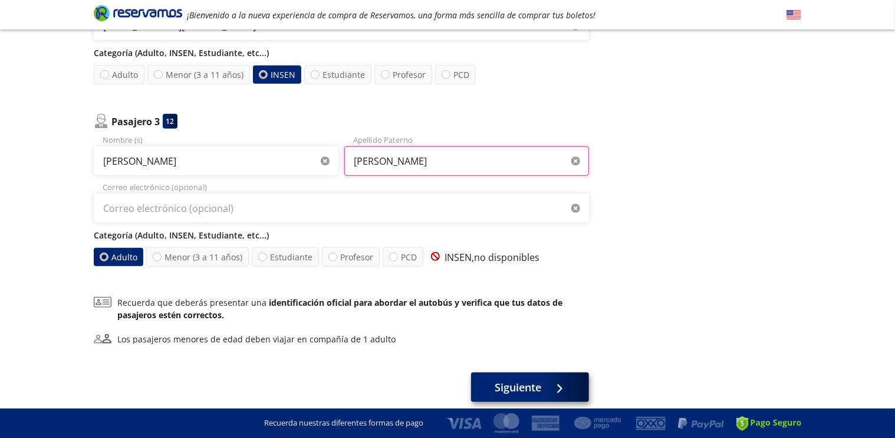
type input "[PERSON_NAME]"
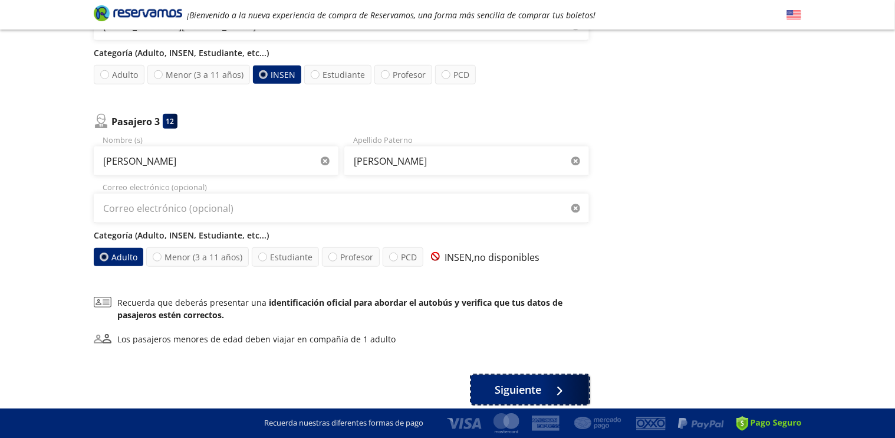
click at [559, 391] on div at bounding box center [557, 389] width 18 height 15
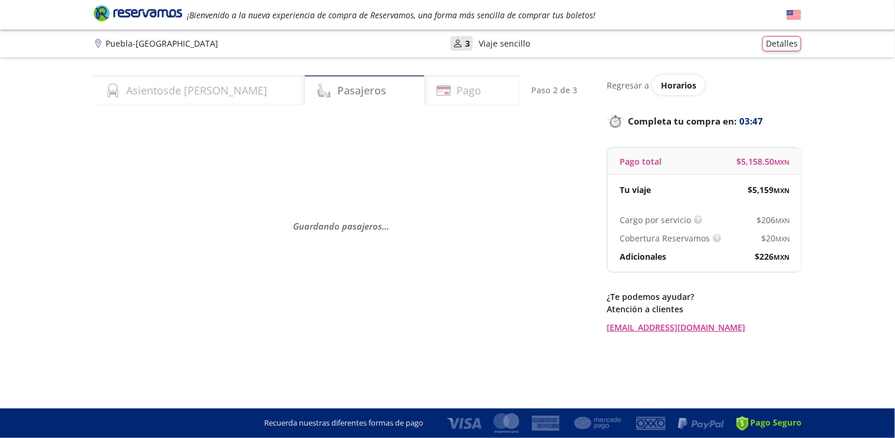
scroll to position [0, 0]
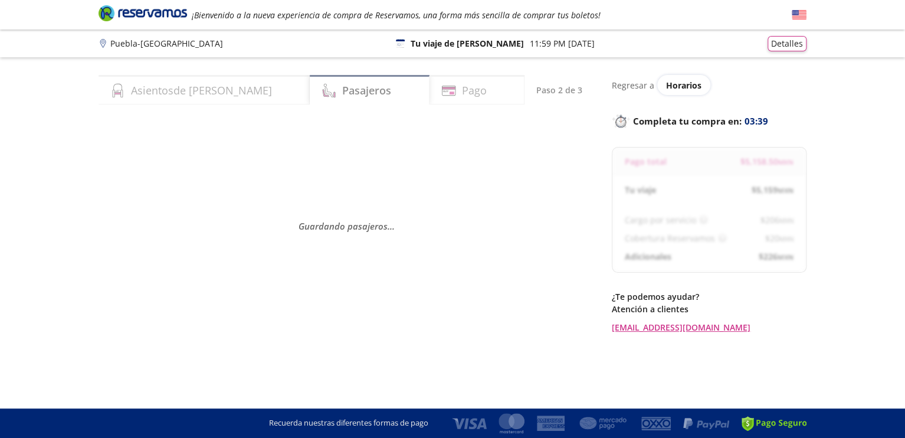
select select "MX"
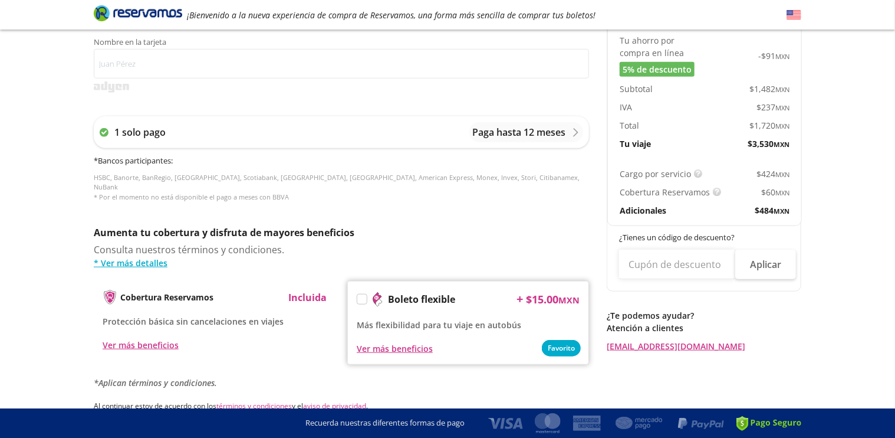
scroll to position [472, 0]
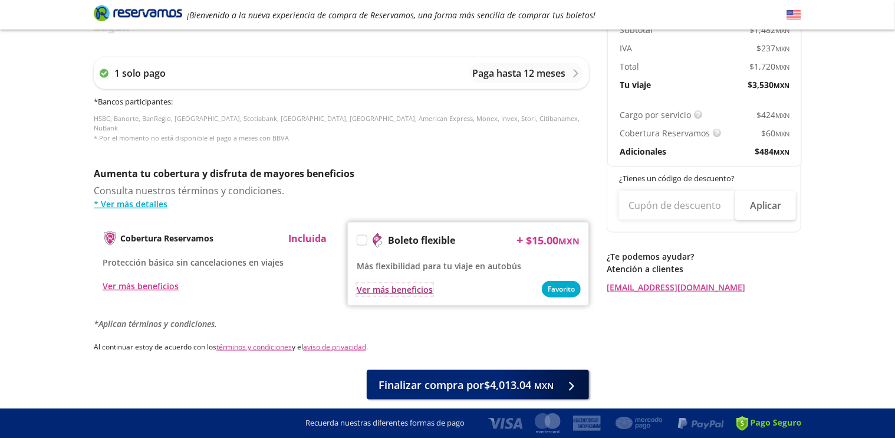
click at [391, 283] on div "Ver más beneficios" at bounding box center [395, 289] width 76 height 12
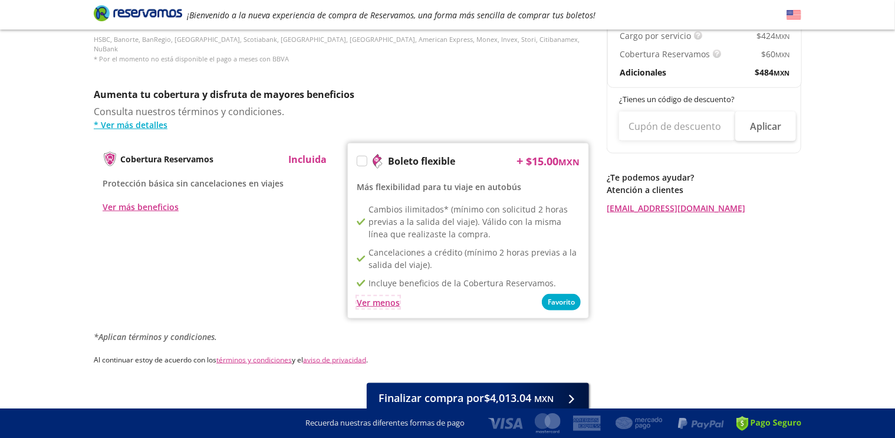
scroll to position [531, 0]
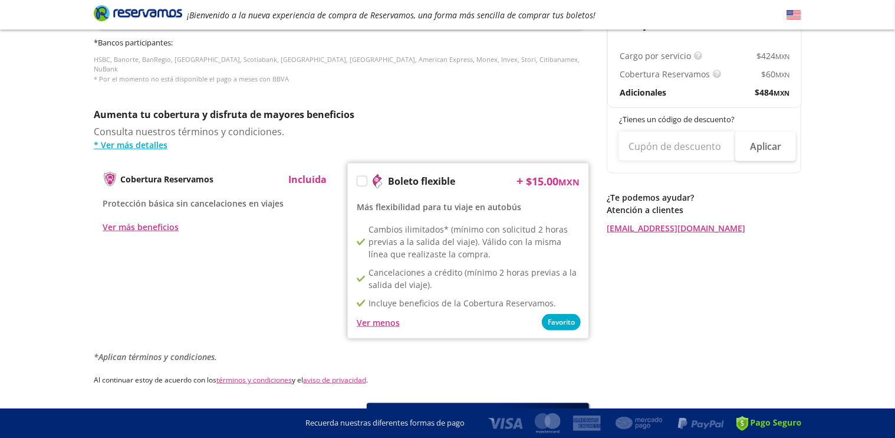
click at [539, 95] on div "Servicios adicionales ¿Tienes un código de descuento? Aplicar Datos del comprad…" at bounding box center [342, 8] width 496 height 847
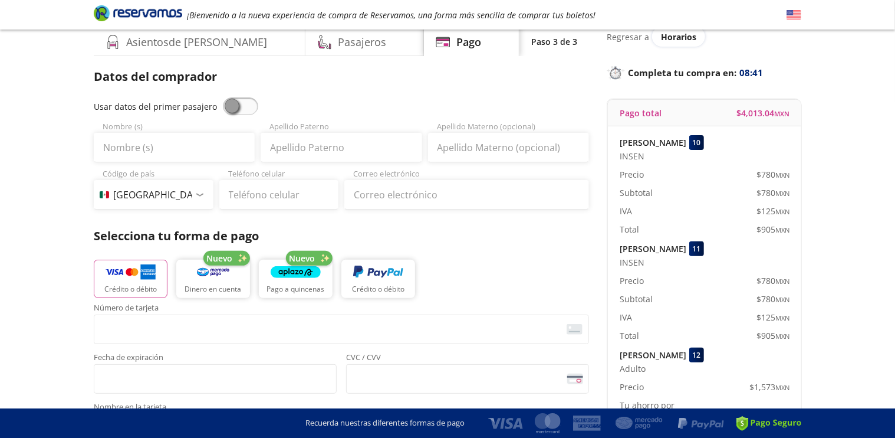
scroll to position [0, 0]
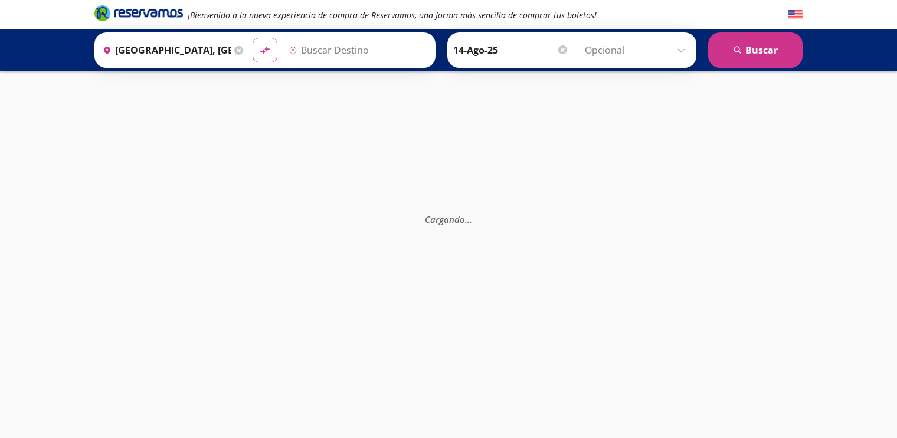
type input "[GEOGRAPHIC_DATA], [GEOGRAPHIC_DATA]"
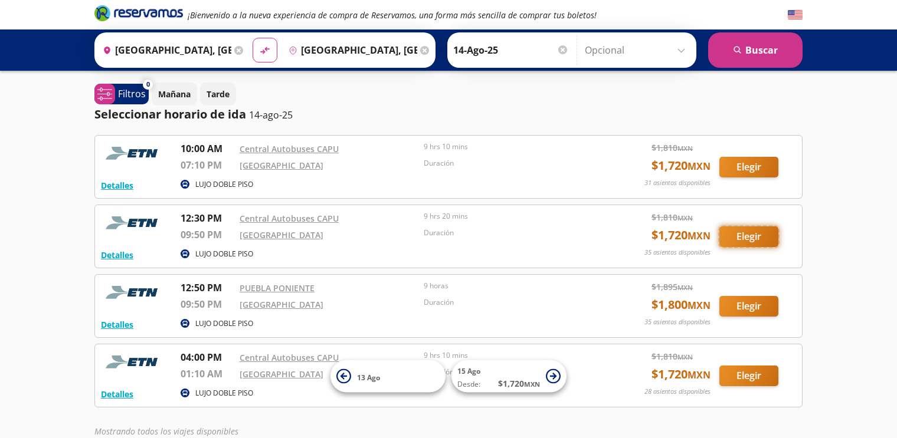
click at [740, 235] on button "Elegir" at bounding box center [748, 237] width 59 height 21
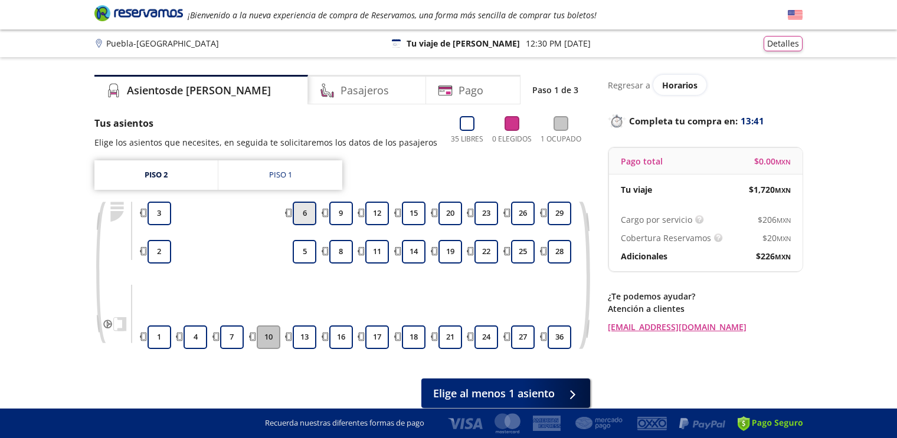
click at [307, 219] on button "6" at bounding box center [305, 214] width 24 height 24
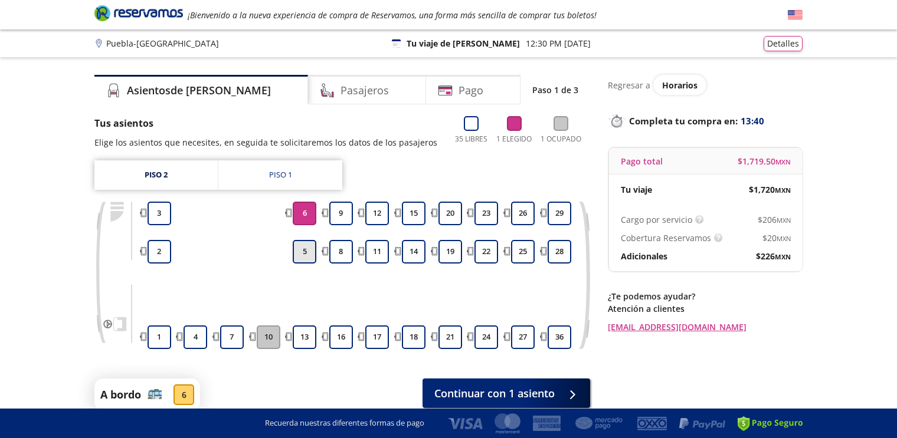
click at [300, 250] on button "5" at bounding box center [305, 252] width 24 height 24
click at [310, 253] on button "5" at bounding box center [305, 252] width 24 height 24
click at [303, 339] on button "13" at bounding box center [305, 338] width 24 height 24
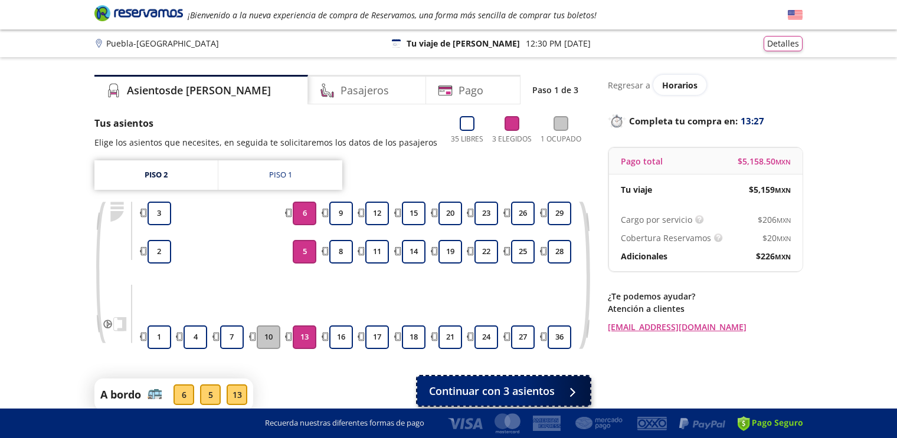
click at [575, 392] on icon at bounding box center [570, 392] width 9 height 9
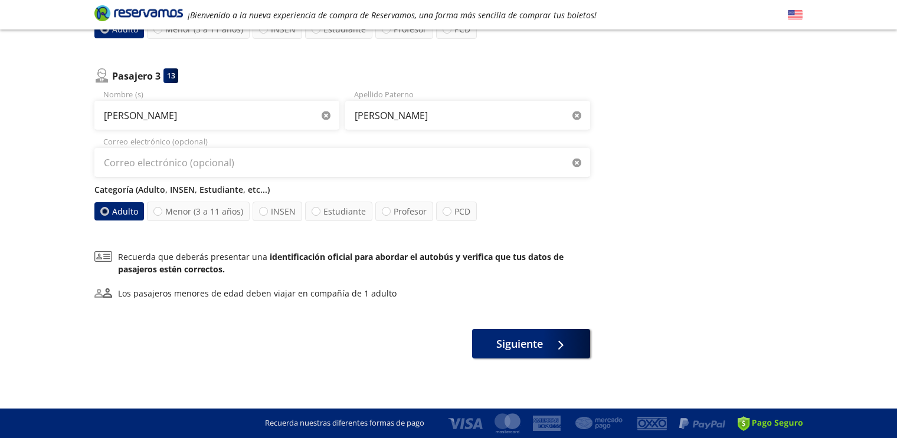
scroll to position [460, 0]
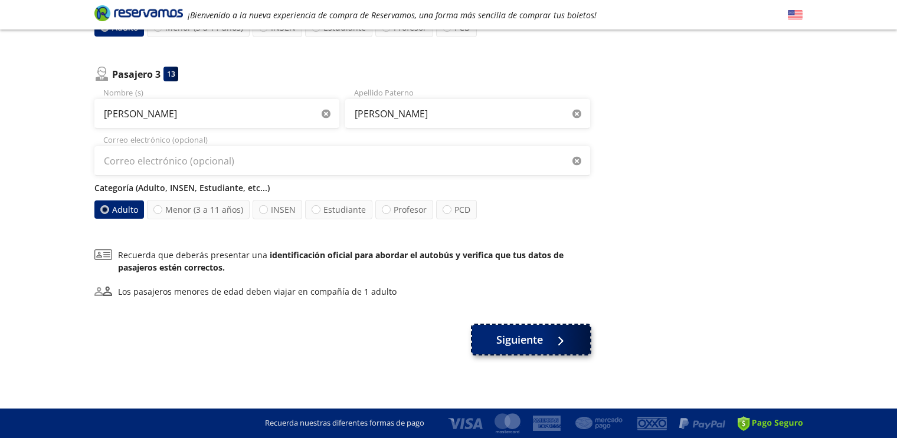
click at [570, 339] on button "Siguiente" at bounding box center [531, 339] width 118 height 29
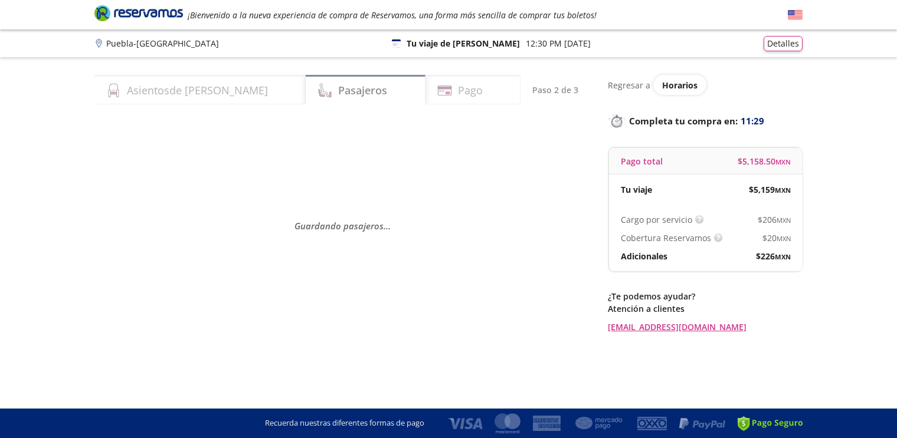
scroll to position [0, 0]
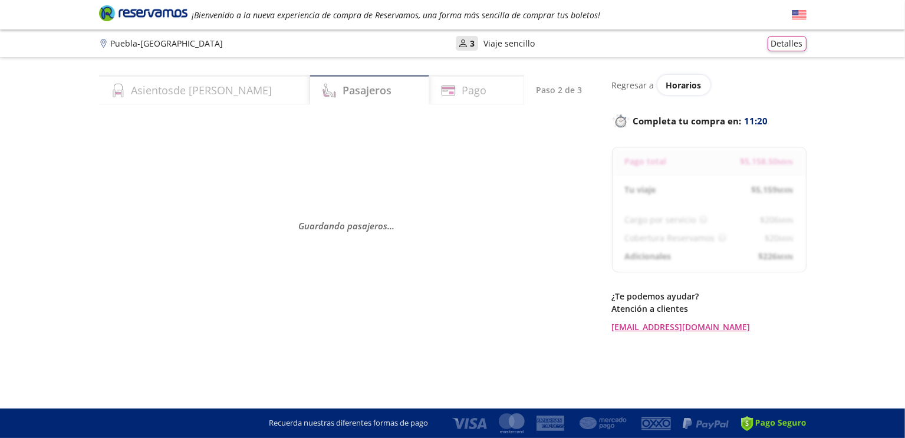
select select "MX"
